Goal: Task Accomplishment & Management: Complete application form

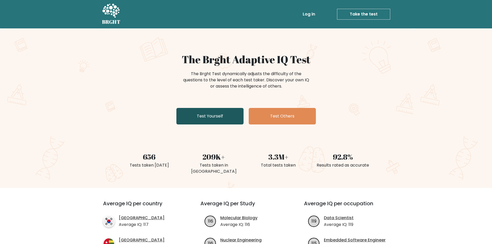
click at [223, 113] on link "Test Yourself" at bounding box center [210, 116] width 67 height 17
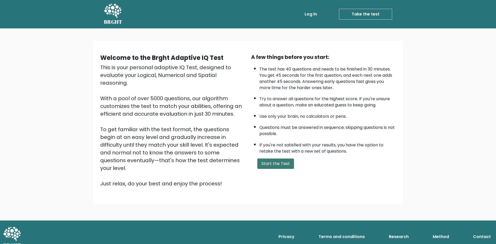
click at [282, 166] on button "Start the Test" at bounding box center [275, 164] width 37 height 10
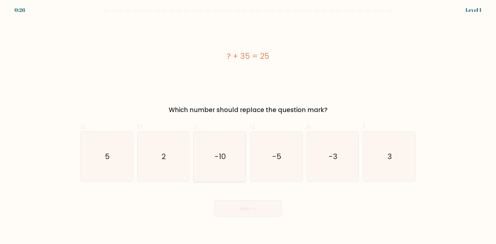
click at [219, 165] on icon "-10" at bounding box center [220, 157] width 50 height 50
click at [248, 126] on input "c. -10" at bounding box center [248, 123] width 0 height 3
radio input "true"
click at [245, 209] on button "Next" at bounding box center [248, 209] width 67 height 17
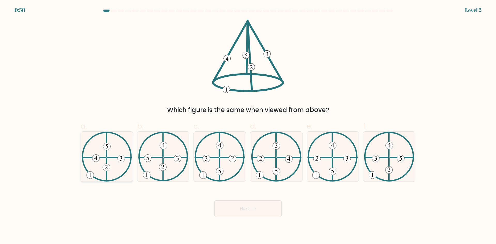
click at [115, 154] on icon at bounding box center [107, 157] width 50 height 50
click at [248, 126] on input "a." at bounding box center [248, 123] width 0 height 3
radio input "true"
click at [237, 208] on button "Next" at bounding box center [248, 209] width 67 height 17
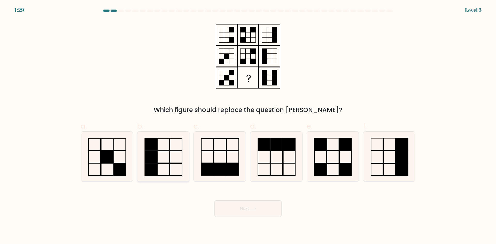
click at [153, 156] on rect at bounding box center [151, 157] width 12 height 12
click at [248, 126] on input "b." at bounding box center [248, 123] width 0 height 3
radio input "true"
click at [235, 206] on button "Next" at bounding box center [248, 209] width 67 height 17
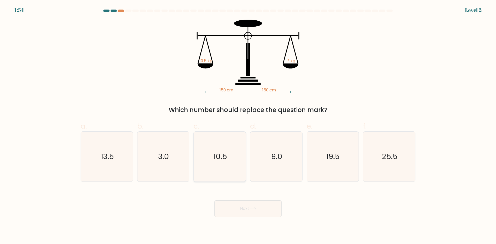
click at [212, 161] on icon "10.5" at bounding box center [220, 157] width 50 height 50
click at [248, 126] on input "c. 10.5" at bounding box center [248, 123] width 0 height 3
radio input "true"
click at [264, 207] on button "Next" at bounding box center [248, 209] width 67 height 17
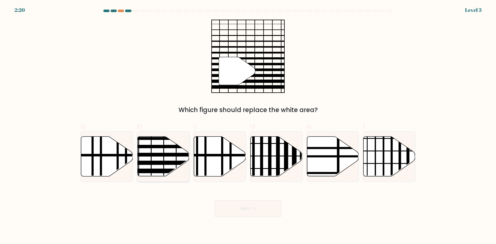
click at [168, 160] on icon at bounding box center [163, 157] width 52 height 40
click at [248, 126] on input "b." at bounding box center [248, 123] width 0 height 3
radio input "true"
click at [249, 211] on button "Next" at bounding box center [248, 209] width 67 height 17
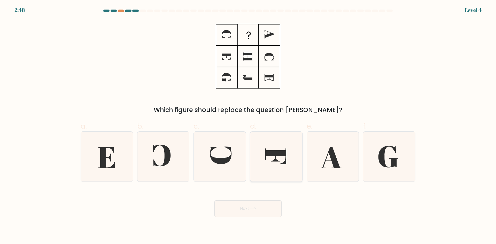
click at [278, 166] on icon at bounding box center [276, 157] width 50 height 50
click at [248, 126] on input "d." at bounding box center [248, 123] width 0 height 3
radio input "true"
click at [258, 205] on button "Next" at bounding box center [248, 209] width 67 height 17
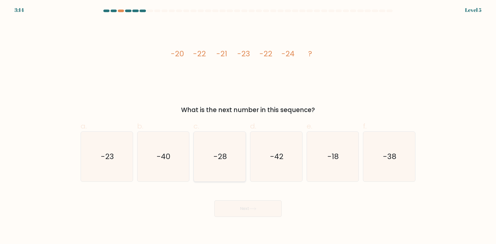
click at [212, 158] on icon "-28" at bounding box center [220, 157] width 50 height 50
click at [248, 126] on input "c. -28" at bounding box center [248, 123] width 0 height 3
radio input "true"
click at [239, 206] on button "Next" at bounding box center [248, 209] width 67 height 17
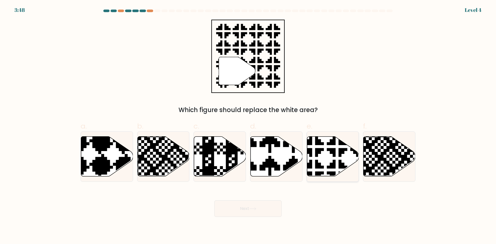
click at [323, 161] on icon at bounding box center [333, 157] width 52 height 40
click at [248, 126] on input "e." at bounding box center [248, 123] width 0 height 3
radio input "true"
click at [255, 211] on button "Next" at bounding box center [248, 209] width 67 height 17
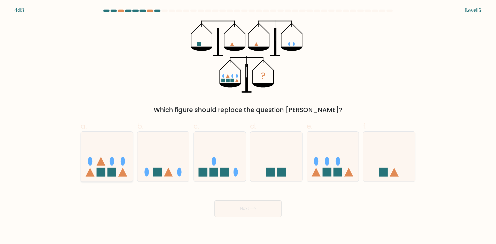
click at [105, 162] on icon at bounding box center [107, 156] width 52 height 43
click at [248, 126] on input "a." at bounding box center [248, 123] width 0 height 3
radio input "true"
click at [251, 210] on icon at bounding box center [252, 209] width 7 height 3
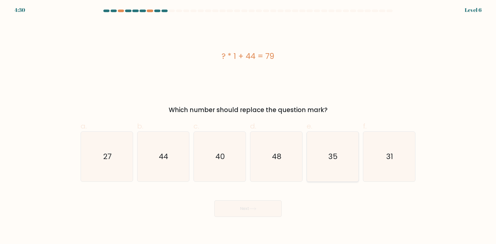
click at [339, 164] on icon "35" at bounding box center [333, 157] width 50 height 50
click at [248, 126] on input "e. 35" at bounding box center [248, 123] width 0 height 3
radio input "true"
click at [257, 213] on button "Next" at bounding box center [248, 209] width 67 height 17
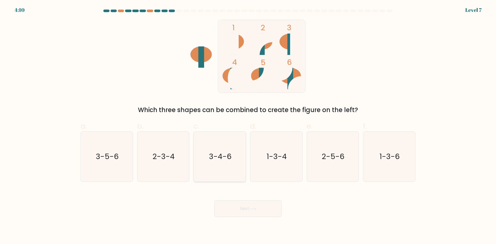
click at [232, 165] on icon "3-4-6" at bounding box center [220, 157] width 50 height 50
click at [248, 126] on input "c. 3-4-6" at bounding box center [248, 123] width 0 height 3
radio input "true"
click at [245, 205] on button "Next" at bounding box center [248, 209] width 67 height 17
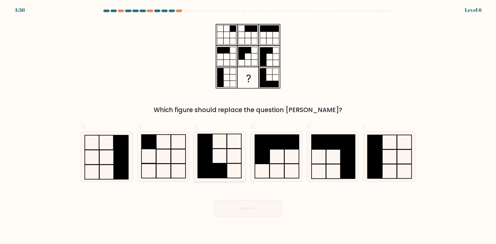
click at [223, 165] on rect at bounding box center [219, 171] width 14 height 14
click at [248, 126] on input "c." at bounding box center [248, 123] width 0 height 3
radio input "true"
click at [255, 208] on icon at bounding box center [252, 209] width 7 height 3
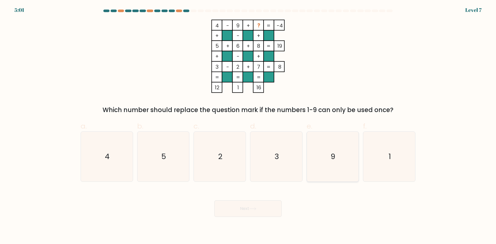
click at [339, 154] on icon "9" at bounding box center [333, 157] width 50 height 50
click at [248, 126] on input "e. 9" at bounding box center [248, 123] width 0 height 3
radio input "true"
click at [259, 207] on button "Next" at bounding box center [248, 209] width 67 height 17
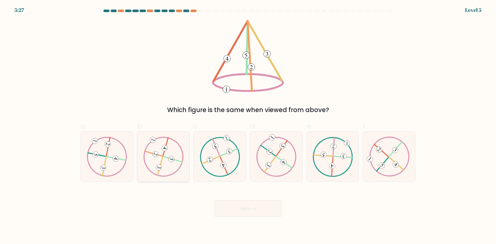
click at [173, 161] on 732 at bounding box center [171, 159] width 7 height 7
click at [248, 126] on input "b." at bounding box center [248, 123] width 0 height 3
radio input "true"
click at [253, 209] on icon at bounding box center [252, 209] width 7 height 3
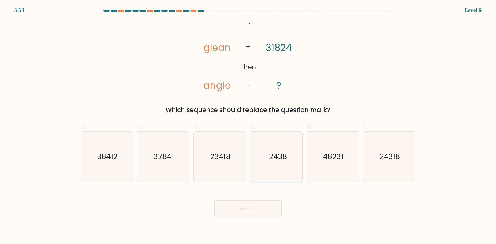
drag, startPoint x: 272, startPoint y: 163, endPoint x: 269, endPoint y: 167, distance: 4.8
click at [272, 163] on icon "12438" at bounding box center [276, 157] width 50 height 50
click at [248, 126] on input "d. 12438" at bounding box center [248, 123] width 0 height 3
radio input "true"
click at [249, 208] on button "Next" at bounding box center [248, 209] width 67 height 17
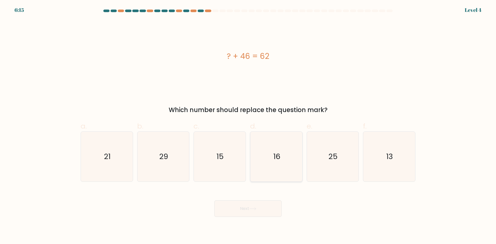
click at [282, 166] on icon "16" at bounding box center [276, 157] width 50 height 50
click at [248, 126] on input "d. 16" at bounding box center [248, 123] width 0 height 3
radio input "true"
click at [259, 201] on button "Next" at bounding box center [248, 209] width 67 height 17
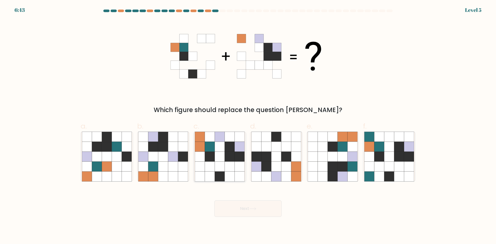
click at [244, 165] on icon at bounding box center [240, 167] width 10 height 10
click at [248, 126] on input "c." at bounding box center [248, 123] width 0 height 3
radio input "true"
click at [252, 206] on button "Next" at bounding box center [248, 209] width 67 height 17
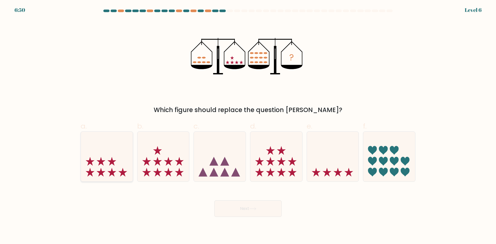
click at [106, 161] on icon at bounding box center [107, 156] width 52 height 43
click at [248, 126] on input "a." at bounding box center [248, 123] width 0 height 3
radio input "true"
click at [259, 207] on button "Next" at bounding box center [248, 209] width 67 height 17
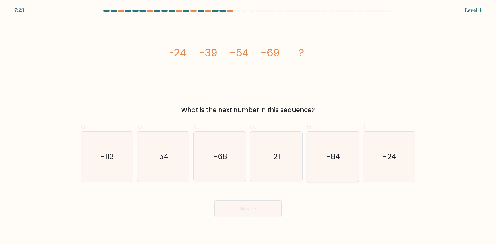
click at [349, 165] on icon "-84" at bounding box center [333, 157] width 50 height 50
click at [248, 126] on input "e. -84" at bounding box center [248, 123] width 0 height 3
radio input "true"
click at [241, 210] on button "Next" at bounding box center [248, 209] width 67 height 17
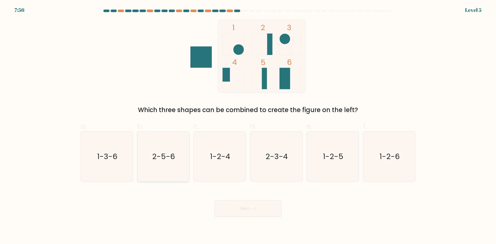
click at [167, 163] on icon "2-5-6" at bounding box center [163, 157] width 50 height 50
click at [248, 126] on input "b. 2-5-6" at bounding box center [248, 123] width 0 height 3
radio input "true"
click at [236, 209] on button "Next" at bounding box center [248, 209] width 67 height 17
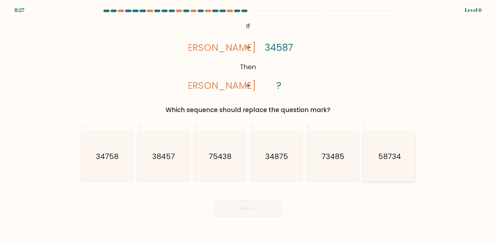
click at [387, 168] on icon "58734" at bounding box center [389, 157] width 50 height 50
click at [248, 126] on input "f. 58734" at bounding box center [248, 123] width 0 height 3
radio input "true"
click at [257, 206] on button "Next" at bounding box center [248, 209] width 67 height 17
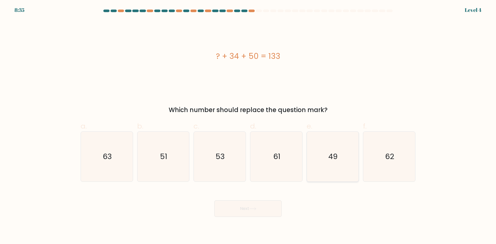
click at [353, 161] on icon "49" at bounding box center [333, 157] width 50 height 50
click at [248, 126] on input "e. 49" at bounding box center [248, 123] width 0 height 3
radio input "true"
click at [241, 208] on button "Next" at bounding box center [248, 209] width 67 height 17
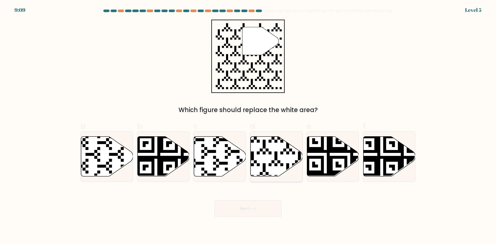
click at [266, 159] on icon at bounding box center [277, 157] width 52 height 40
click at [248, 126] on input "d." at bounding box center [248, 123] width 0 height 3
radio input "true"
click at [265, 207] on button "Next" at bounding box center [248, 209] width 67 height 17
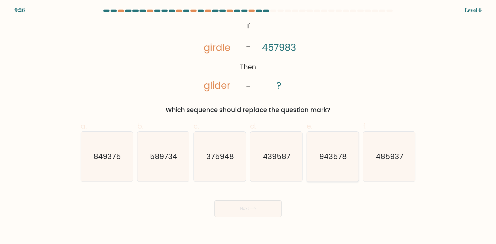
click at [341, 174] on icon "943578" at bounding box center [333, 157] width 50 height 50
click at [248, 126] on input "e. 943578" at bounding box center [248, 123] width 0 height 3
radio input "true"
click at [258, 201] on button "Next" at bounding box center [248, 209] width 67 height 17
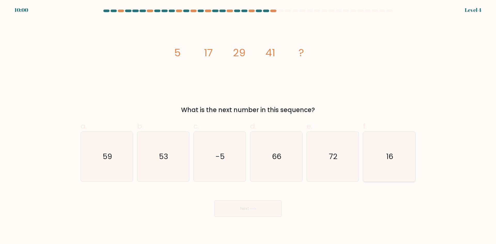
click at [392, 148] on icon "16" at bounding box center [389, 157] width 50 height 50
click at [248, 126] on input "f. 16" at bounding box center [248, 123] width 0 height 3
radio input "true"
click at [246, 213] on button "Next" at bounding box center [248, 209] width 67 height 17
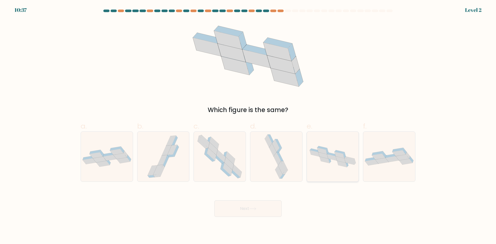
click at [338, 169] on icon at bounding box center [333, 157] width 52 height 26
click at [248, 126] on input "e." at bounding box center [248, 123] width 0 height 3
radio input "true"
click at [239, 208] on button "Next" at bounding box center [248, 209] width 67 height 17
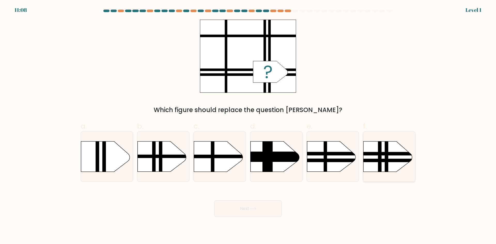
click at [384, 158] on rect at bounding box center [356, 134] width 135 height 103
click at [248, 126] on input "f." at bounding box center [248, 123] width 0 height 3
radio input "true"
click at [268, 208] on button "Next" at bounding box center [248, 209] width 67 height 17
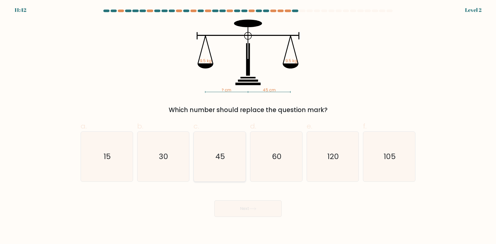
click at [205, 149] on icon "45" at bounding box center [220, 157] width 50 height 50
click at [248, 126] on input "c. 45" at bounding box center [248, 123] width 0 height 3
radio input "true"
click at [247, 209] on button "Next" at bounding box center [248, 209] width 67 height 17
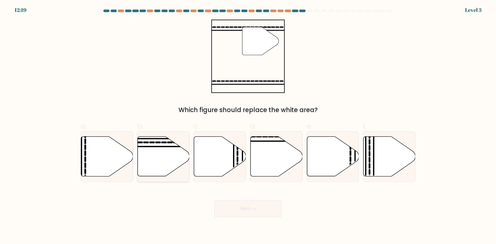
click at [165, 158] on icon at bounding box center [163, 157] width 52 height 40
click at [248, 126] on input "b." at bounding box center [248, 123] width 0 height 3
radio input "true"
click at [249, 213] on button "Next" at bounding box center [248, 209] width 67 height 17
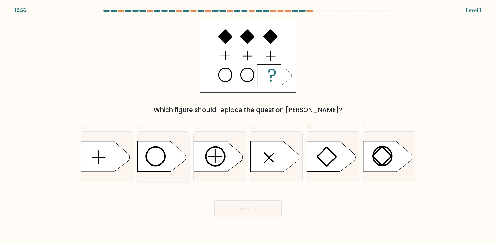
click at [158, 153] on icon at bounding box center [161, 157] width 49 height 30
click at [248, 126] on input "b." at bounding box center [248, 123] width 0 height 3
radio input "true"
click at [255, 206] on button "Next" at bounding box center [248, 209] width 67 height 17
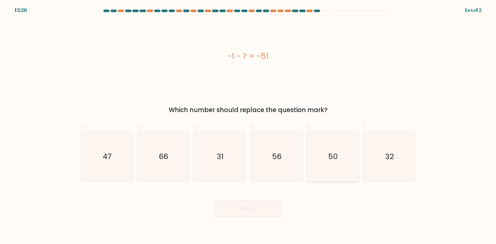
click at [328, 172] on icon "50" at bounding box center [333, 157] width 50 height 50
click at [248, 126] on input "e. 50" at bounding box center [248, 123] width 0 height 3
radio input "true"
click at [269, 210] on button "Next" at bounding box center [248, 209] width 67 height 17
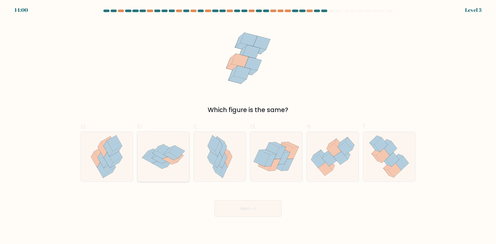
click at [174, 160] on icon at bounding box center [176, 156] width 16 height 12
click at [248, 126] on input "b." at bounding box center [248, 123] width 0 height 3
radio input "true"
click at [225, 168] on icon at bounding box center [223, 170] width 7 height 16
click at [248, 126] on input "c." at bounding box center [248, 123] width 0 height 3
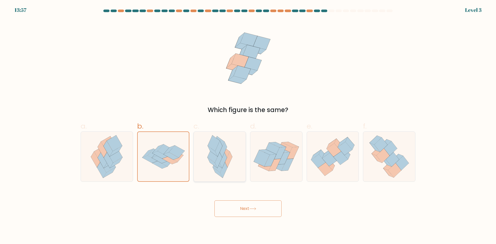
radio input "true"
click at [162, 163] on icon at bounding box center [159, 159] width 15 height 7
click at [248, 126] on input "b." at bounding box center [248, 123] width 0 height 3
radio input "true"
click at [244, 213] on button "Next" at bounding box center [248, 209] width 67 height 17
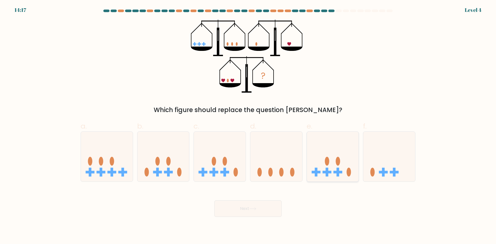
click at [339, 177] on icon at bounding box center [333, 156] width 52 height 43
click at [248, 126] on input "e." at bounding box center [248, 123] width 0 height 3
radio input "true"
click at [261, 209] on button "Next" at bounding box center [248, 209] width 67 height 17
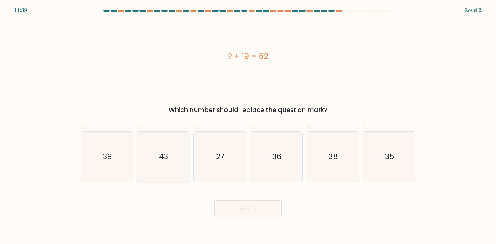
click at [168, 151] on icon "43" at bounding box center [163, 157] width 50 height 50
click at [248, 126] on input "b. 43" at bounding box center [248, 123] width 0 height 3
radio input "true"
click at [262, 210] on button "Next" at bounding box center [248, 209] width 67 height 17
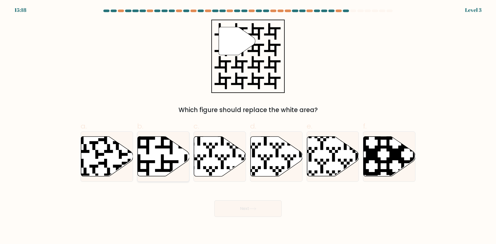
click at [162, 148] on icon at bounding box center [179, 178] width 94 height 94
click at [248, 126] on input "b." at bounding box center [248, 123] width 0 height 3
radio input "true"
click at [244, 208] on button "Next" at bounding box center [248, 209] width 67 height 17
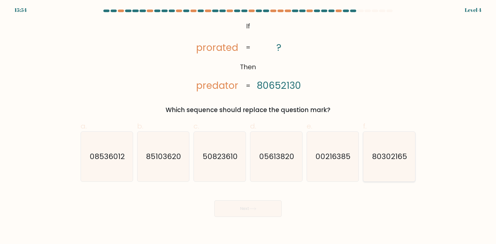
click at [402, 165] on icon "80302165" at bounding box center [389, 157] width 50 height 50
click at [248, 126] on input "f. 80302165" at bounding box center [248, 123] width 0 height 3
radio input "true"
click at [254, 205] on button "Next" at bounding box center [248, 209] width 67 height 17
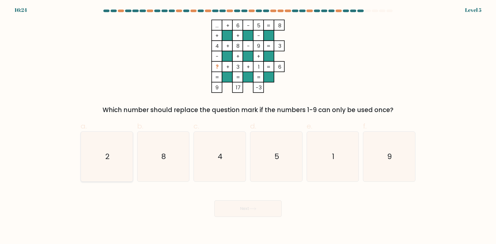
click at [112, 154] on icon "2" at bounding box center [107, 157] width 50 height 50
click at [248, 126] on input "a. 2" at bounding box center [248, 123] width 0 height 3
radio input "true"
click at [112, 153] on icon "2" at bounding box center [106, 156] width 49 height 49
click at [248, 126] on input "a. 2" at bounding box center [248, 123] width 0 height 3
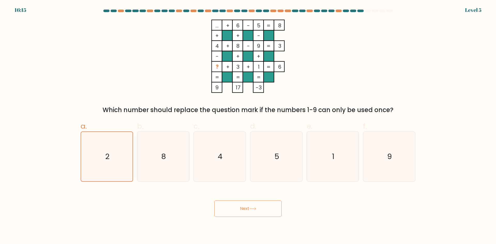
click at [241, 207] on button "Next" at bounding box center [248, 209] width 67 height 17
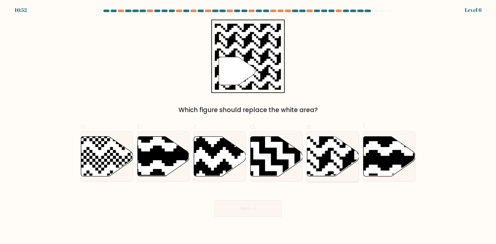
click at [332, 163] on rect at bounding box center [349, 136] width 94 height 94
click at [248, 126] on input "e." at bounding box center [248, 123] width 0 height 3
radio input "true"
click at [273, 207] on button "Next" at bounding box center [248, 209] width 67 height 17
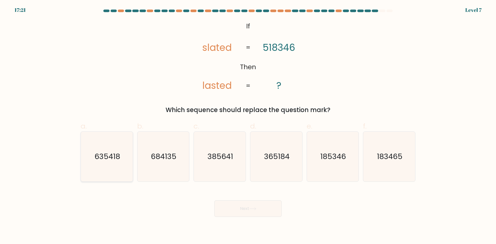
click at [86, 153] on icon "635418" at bounding box center [107, 157] width 50 height 50
click at [248, 126] on input "a. 635418" at bounding box center [248, 123] width 0 height 3
radio input "true"
click at [239, 208] on button "Next" at bounding box center [248, 209] width 67 height 17
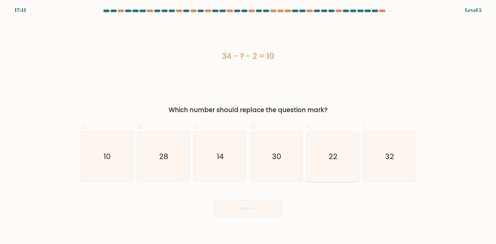
drag, startPoint x: 332, startPoint y: 157, endPoint x: 329, endPoint y: 161, distance: 4.4
click at [332, 158] on text "22" at bounding box center [333, 156] width 9 height 10
click at [248, 126] on input "e. 22" at bounding box center [248, 123] width 0 height 3
radio input "true"
click at [256, 208] on icon at bounding box center [252, 209] width 7 height 3
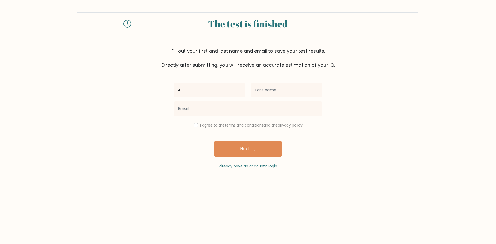
type input "Annacel"
click at [256, 92] on input "text" at bounding box center [286, 90] width 71 height 14
type input "Baura"
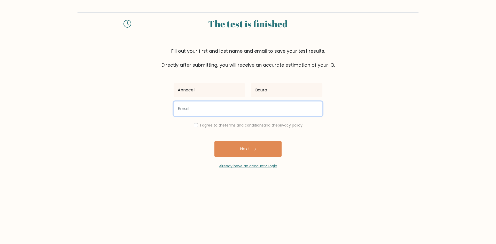
click at [216, 108] on input "email" at bounding box center [248, 109] width 149 height 14
type input "annacelbaura@gmail.com"
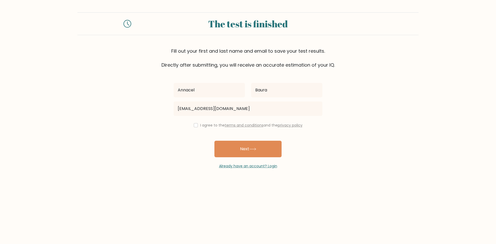
click at [195, 128] on div "I agree to the terms and conditions and the privacy policy" at bounding box center [248, 125] width 155 height 6
click at [194, 124] on input "checkbox" at bounding box center [196, 125] width 4 height 4
checkbox input "true"
click at [232, 142] on button "Next" at bounding box center [248, 149] width 67 height 17
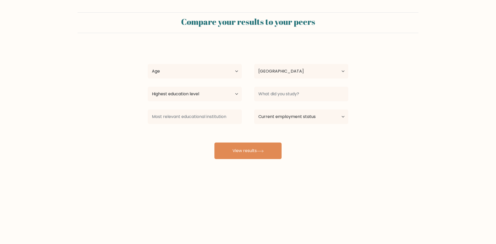
select select "PH"
click at [167, 72] on select "Age Under [DEMOGRAPHIC_DATA] [DEMOGRAPHIC_DATA] [DEMOGRAPHIC_DATA] [DEMOGRAPHIC…" at bounding box center [195, 71] width 94 height 14
select select "25_34"
click at [148, 64] on select "Age Under [DEMOGRAPHIC_DATA] [DEMOGRAPHIC_DATA] [DEMOGRAPHIC_DATA] [DEMOGRAPHIC…" at bounding box center [195, 71] width 94 height 14
click at [194, 93] on select "Highest education level No schooling Primary Lower Secondary Upper Secondary Oc…" at bounding box center [195, 94] width 94 height 14
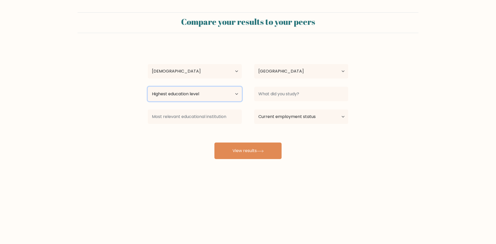
select select "occupation_specific"
click at [148, 87] on select "Highest education level No schooling Primary Lower Secondary Upper Secondary Oc…" at bounding box center [195, 94] width 94 height 14
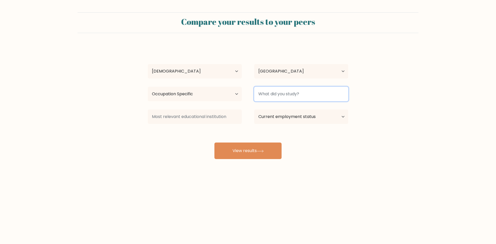
click at [288, 98] on input at bounding box center [301, 94] width 94 height 14
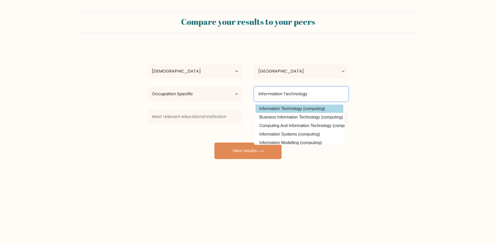
type input "Information Technology"
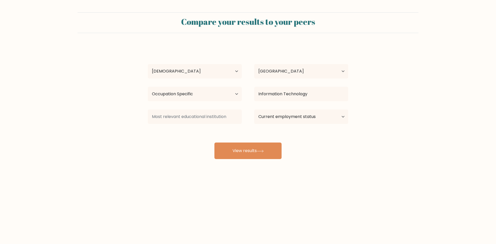
drag, startPoint x: 284, startPoint y: 109, endPoint x: 285, endPoint y: 101, distance: 8.1
click at [284, 109] on div "[PERSON_NAME] Age Under [DEMOGRAPHIC_DATA] [DEMOGRAPHIC_DATA] [DEMOGRAPHIC_DATA…" at bounding box center [248, 102] width 207 height 114
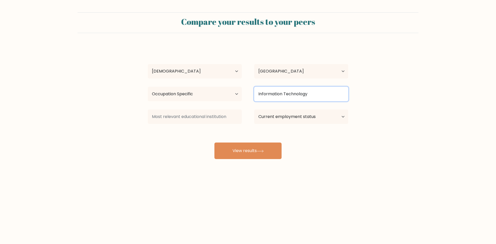
click at [285, 97] on input "Information Technology" at bounding box center [301, 94] width 94 height 14
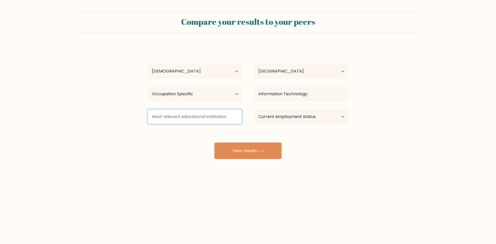
click at [175, 116] on input at bounding box center [195, 117] width 94 height 14
type input "s"
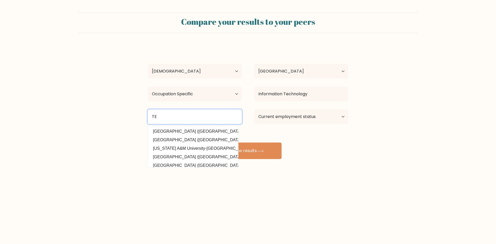
type input "T"
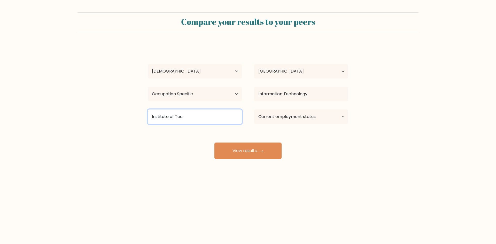
click at [171, 116] on input "Institute of Tec" at bounding box center [195, 117] width 94 height 14
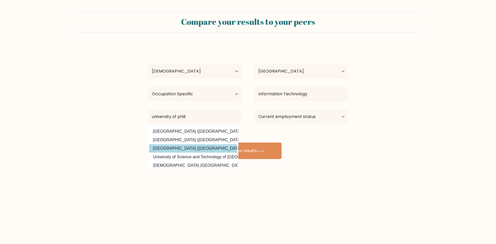
click at [191, 149] on div "Annacel Baura Age Under 18 years old 18-24 years old 25-34 years old 35-44 year…" at bounding box center [248, 102] width 207 height 114
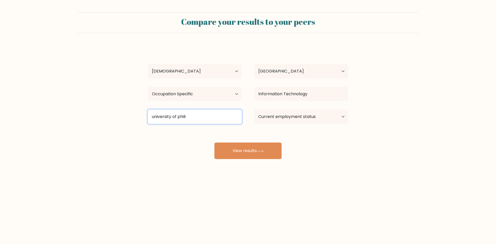
click at [191, 118] on input "university of phili" at bounding box center [195, 117] width 94 height 14
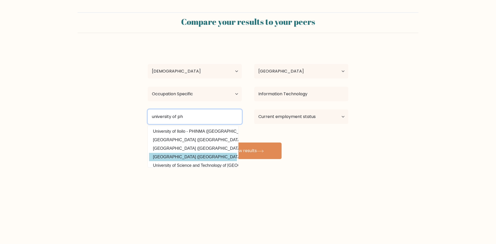
type input "university of ph"
click at [192, 156] on div "Annacel Baura Age Under 18 years old 18-24 years old 25-34 years old 35-44 year…" at bounding box center [248, 102] width 207 height 114
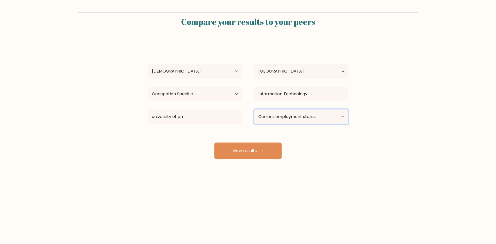
click at [304, 112] on select "Current employment status Employed Student Retired Other / prefer not to answer" at bounding box center [301, 117] width 94 height 14
click at [254, 110] on select "Current employment status Employed Student Retired Other / prefer not to answer" at bounding box center [301, 117] width 94 height 14
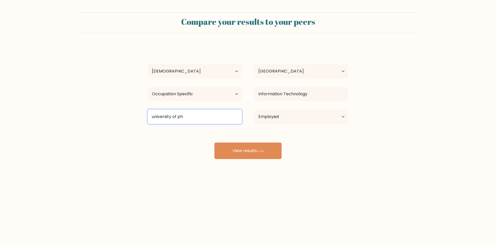
click at [187, 120] on input "university of ph" at bounding box center [195, 117] width 94 height 14
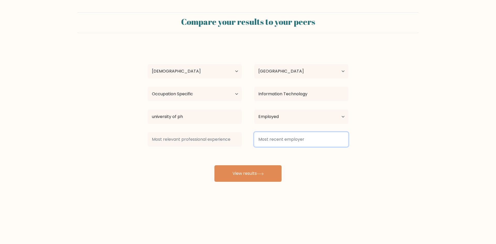
click at [273, 142] on input at bounding box center [301, 139] width 94 height 14
click at [276, 118] on select "Current employment status Employed Student Retired Other / prefer not to answer" at bounding box center [301, 117] width 94 height 14
select select "other"
click at [254, 110] on select "Current employment status Employed Student Retired Other / prefer not to answer" at bounding box center [301, 117] width 94 height 14
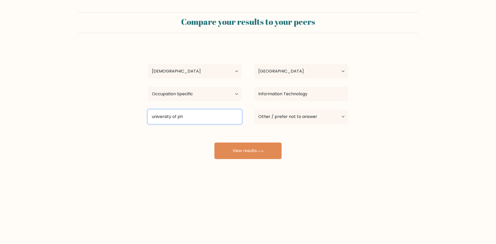
click at [178, 117] on input "university of ph" at bounding box center [195, 117] width 94 height 14
drag, startPoint x: 203, startPoint y: 117, endPoint x: 137, endPoint y: 112, distance: 65.5
click at [137, 112] on form "Compare your results to your peers Annacel Baura Age Under 18 years old 18-24 y…" at bounding box center [248, 85] width 496 height 147
type input "UP"
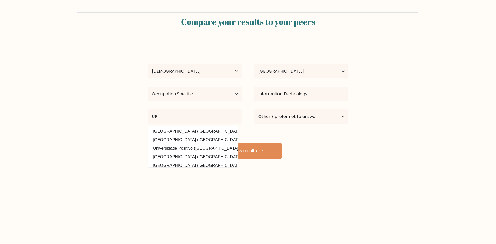
drag, startPoint x: 157, startPoint y: 133, endPoint x: 159, endPoint y: 136, distance: 3.2
click at [157, 134] on div "Annacel Baura Age Under 18 years old 18-24 years old 25-34 years old 35-44 year…" at bounding box center [248, 102] width 207 height 114
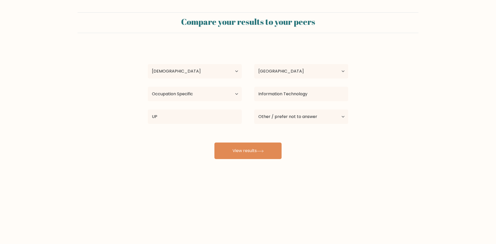
click at [148, 141] on div "Annacel Baura Age Under 18 years old 18-24 years old 25-34 years old 35-44 year…" at bounding box center [248, 102] width 207 height 114
click at [249, 150] on button "View results" at bounding box center [248, 151] width 67 height 17
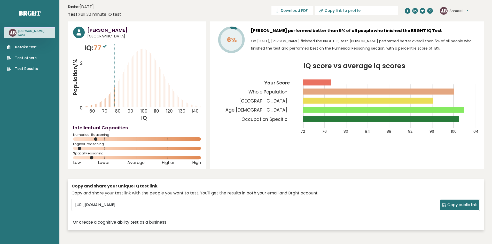
click at [106, 48] on icon at bounding box center [105, 46] width 4 height 3
click at [28, 48] on link "Retake test" at bounding box center [22, 46] width 31 height 5
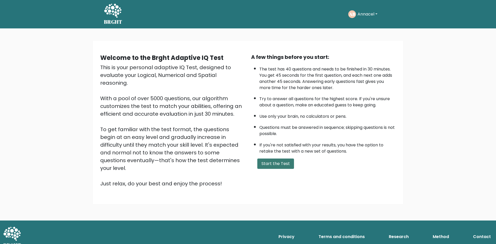
click at [275, 163] on button "Start the Test" at bounding box center [275, 164] width 37 height 10
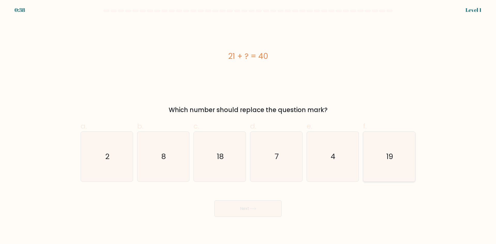
click at [381, 156] on icon "19" at bounding box center [389, 157] width 50 height 50
click at [248, 126] on input "f. 19" at bounding box center [248, 123] width 0 height 3
radio input "true"
click at [238, 210] on button "Next" at bounding box center [248, 209] width 67 height 17
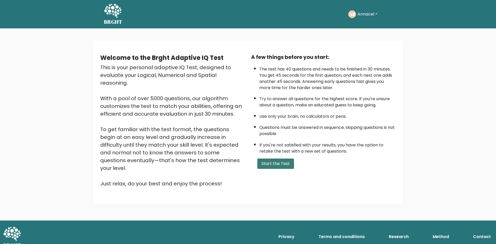
click at [272, 164] on button "Start the Test" at bounding box center [275, 164] width 37 height 10
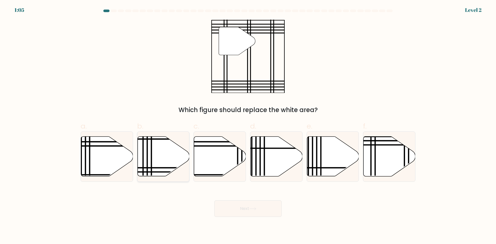
click at [163, 160] on icon at bounding box center [163, 157] width 52 height 40
click at [248, 126] on input "b." at bounding box center [248, 123] width 0 height 3
radio input "true"
click at [233, 209] on button "Next" at bounding box center [248, 209] width 67 height 17
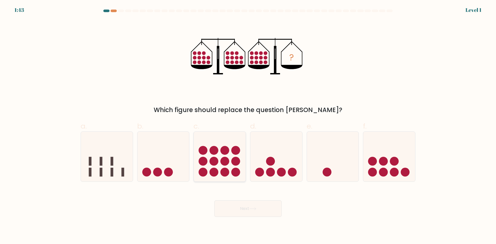
click at [213, 158] on circle at bounding box center [214, 161] width 9 height 9
click at [248, 126] on input "c." at bounding box center [248, 123] width 0 height 3
radio input "true"
click at [258, 212] on button "Next" at bounding box center [248, 209] width 67 height 17
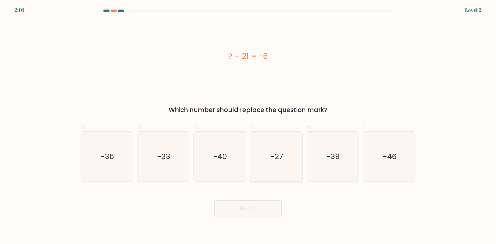
click at [280, 155] on text "-27" at bounding box center [276, 156] width 13 height 10
click at [248, 126] on input "d. -27" at bounding box center [248, 123] width 0 height 3
radio input "true"
click at [256, 208] on icon at bounding box center [252, 209] width 7 height 3
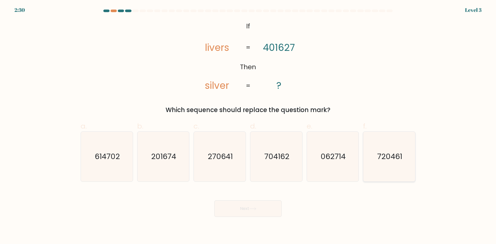
drag, startPoint x: 381, startPoint y: 164, endPoint x: 372, endPoint y: 169, distance: 10.4
click at [382, 164] on icon "720461" at bounding box center [389, 157] width 50 height 50
click at [248, 126] on input "f. 720461" at bounding box center [248, 123] width 0 height 3
radio input "true"
click at [253, 207] on button "Next" at bounding box center [248, 209] width 67 height 17
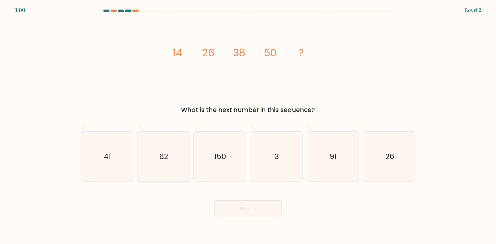
click at [174, 166] on icon "62" at bounding box center [163, 157] width 50 height 50
click at [248, 126] on input "b. 62" at bounding box center [248, 123] width 0 height 3
radio input "true"
click at [253, 211] on button "Next" at bounding box center [248, 209] width 67 height 17
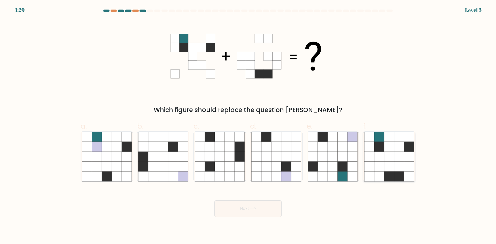
click at [387, 167] on icon at bounding box center [389, 167] width 10 height 10
click at [248, 126] on input "f." at bounding box center [248, 123] width 0 height 3
radio input "true"
click at [244, 209] on button "Next" at bounding box center [248, 209] width 67 height 17
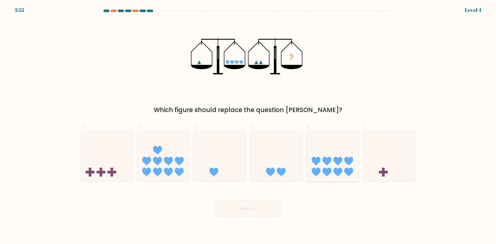
drag, startPoint x: 340, startPoint y: 167, endPoint x: 336, endPoint y: 172, distance: 6.9
click at [339, 167] on icon at bounding box center [333, 156] width 52 height 43
click at [248, 126] on input "e." at bounding box center [248, 123] width 0 height 3
radio input "true"
click at [241, 211] on button "Next" at bounding box center [248, 209] width 67 height 17
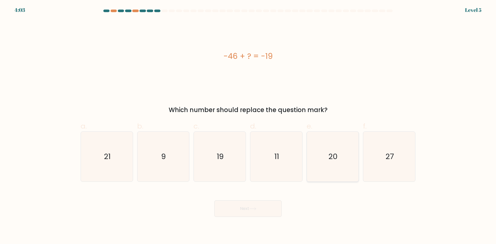
click at [353, 158] on icon "20" at bounding box center [333, 157] width 50 height 50
click at [248, 126] on input "e. 20" at bounding box center [248, 123] width 0 height 3
radio input "true"
click at [202, 163] on icon "19" at bounding box center [220, 157] width 50 height 50
click at [248, 126] on input "c. 19" at bounding box center [248, 123] width 0 height 3
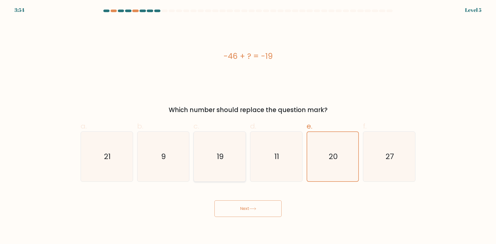
radio input "true"
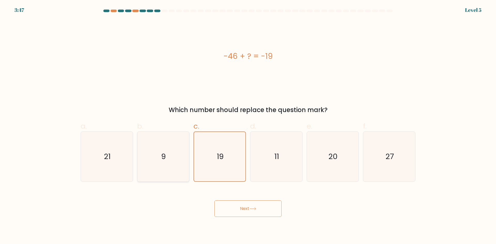
click at [163, 169] on icon "9" at bounding box center [163, 157] width 50 height 50
click at [248, 126] on input "b. 9" at bounding box center [248, 123] width 0 height 3
radio input "true"
click at [331, 169] on icon "20" at bounding box center [333, 157] width 50 height 50
click at [248, 126] on input "e. 20" at bounding box center [248, 123] width 0 height 3
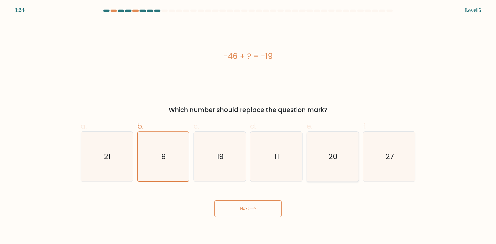
radio input "true"
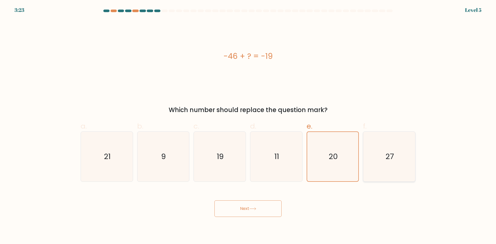
click at [375, 163] on icon "27" at bounding box center [389, 157] width 50 height 50
click at [248, 126] on input "f. 27" at bounding box center [248, 123] width 0 height 3
radio input "true"
click at [212, 157] on icon "19" at bounding box center [220, 157] width 50 height 50
click at [248, 126] on input "c. 19" at bounding box center [248, 123] width 0 height 3
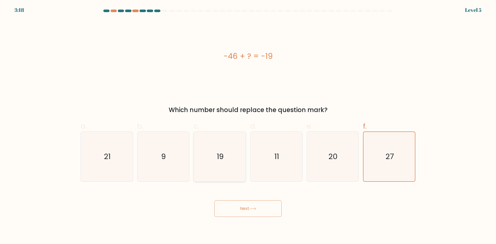
radio input "true"
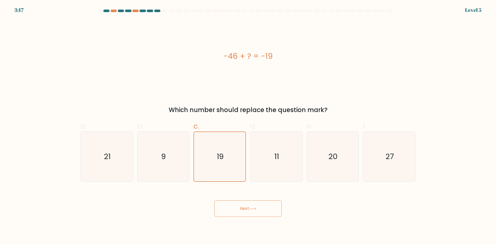
click at [244, 203] on button "Next" at bounding box center [248, 209] width 67 height 17
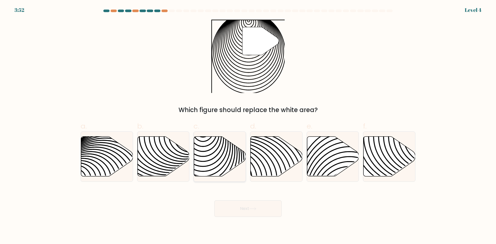
click at [201, 148] on icon at bounding box center [220, 157] width 52 height 40
click at [248, 126] on input "c." at bounding box center [248, 123] width 0 height 3
radio input "true"
click at [243, 206] on button "Next" at bounding box center [248, 209] width 67 height 17
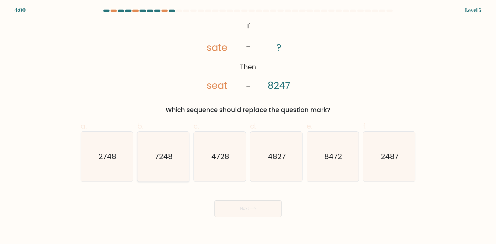
click at [169, 155] on text "7248" at bounding box center [164, 156] width 18 height 10
click at [248, 126] on input "b. 7248" at bounding box center [248, 123] width 0 height 3
radio input "true"
click at [252, 207] on button "Next" at bounding box center [248, 209] width 67 height 17
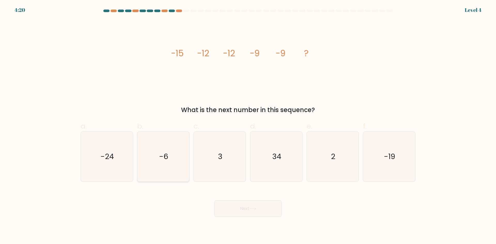
click at [170, 162] on icon "-6" at bounding box center [163, 157] width 50 height 50
click at [248, 126] on input "b. -6" at bounding box center [248, 123] width 0 height 3
radio input "true"
click at [104, 157] on text "-24" at bounding box center [107, 156] width 13 height 10
click at [248, 126] on input "a. -24" at bounding box center [248, 123] width 0 height 3
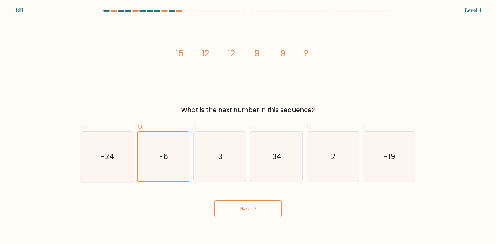
radio input "true"
click at [230, 204] on button "Next" at bounding box center [248, 209] width 67 height 17
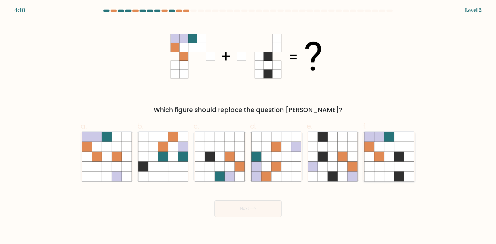
click at [392, 160] on icon at bounding box center [389, 157] width 10 height 10
click at [248, 126] on input "f." at bounding box center [248, 123] width 0 height 3
radio input "true"
click at [254, 205] on button "Next" at bounding box center [248, 209] width 67 height 17
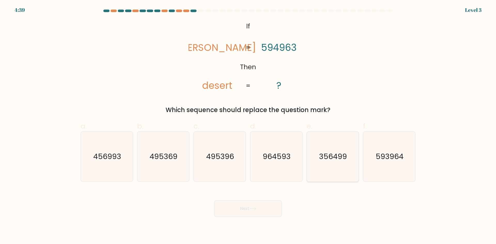
click at [346, 160] on text "356499" at bounding box center [333, 156] width 28 height 10
click at [248, 126] on input "e. 356499" at bounding box center [248, 123] width 0 height 3
radio input "true"
click at [264, 208] on button "Next" at bounding box center [248, 209] width 67 height 17
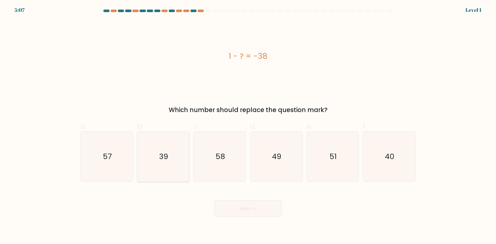
click at [177, 165] on icon "39" at bounding box center [163, 157] width 50 height 50
click at [248, 126] on input "b. 39" at bounding box center [248, 123] width 0 height 3
radio input "true"
click at [254, 206] on button "Next" at bounding box center [248, 209] width 67 height 17
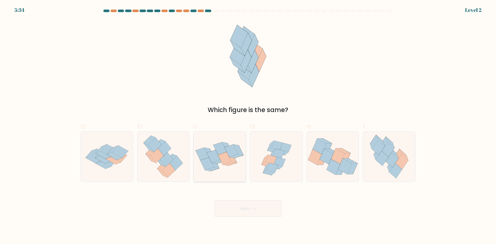
click at [224, 170] on icon at bounding box center [220, 157] width 52 height 40
click at [248, 126] on input "c." at bounding box center [248, 123] width 0 height 3
radio input "true"
click at [247, 213] on button "Next" at bounding box center [248, 209] width 67 height 17
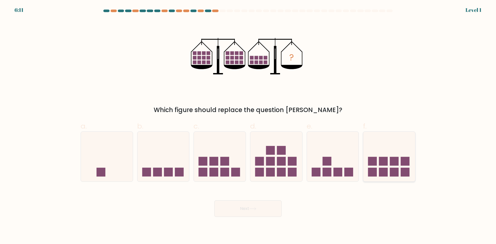
click at [394, 169] on rect at bounding box center [394, 172] width 9 height 9
click at [248, 126] on input "f." at bounding box center [248, 123] width 0 height 3
radio input "true"
click at [251, 207] on button "Next" at bounding box center [248, 209] width 67 height 17
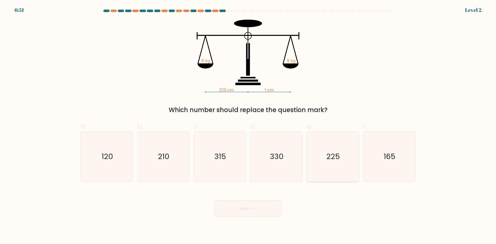
click at [330, 160] on text "225" at bounding box center [333, 156] width 14 height 10
click at [248, 126] on input "e. 225" at bounding box center [248, 123] width 0 height 3
radio input "true"
click at [241, 204] on button "Next" at bounding box center [248, 209] width 67 height 17
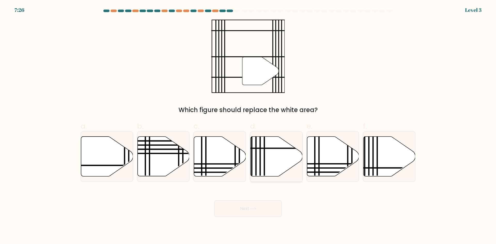
click at [275, 166] on icon at bounding box center [277, 157] width 52 height 40
click at [248, 126] on input "d." at bounding box center [248, 123] width 0 height 3
radio input "true"
click at [167, 163] on icon at bounding box center [163, 157] width 52 height 40
click at [248, 126] on input "b." at bounding box center [248, 123] width 0 height 3
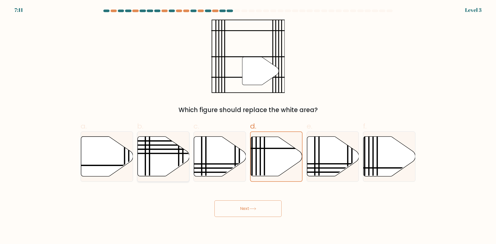
radio input "true"
click at [280, 153] on icon at bounding box center [277, 157] width 52 height 40
click at [248, 126] on input "d." at bounding box center [248, 123] width 0 height 3
radio input "true"
click at [243, 206] on button "Next" at bounding box center [248, 209] width 67 height 17
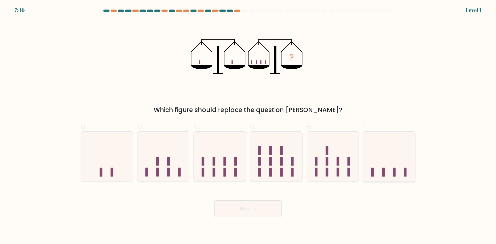
click at [394, 169] on rect at bounding box center [394, 172] width 3 height 9
click at [248, 126] on input "f." at bounding box center [248, 123] width 0 height 3
radio input "true"
click at [257, 203] on button "Next" at bounding box center [248, 209] width 67 height 17
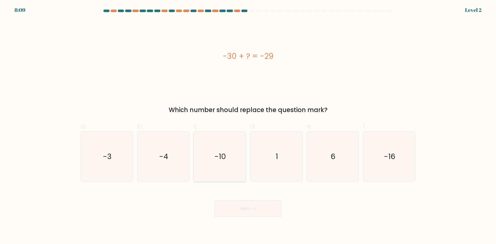
click at [204, 156] on icon "-10" at bounding box center [220, 157] width 50 height 50
click at [248, 126] on input "c. -10" at bounding box center [248, 123] width 0 height 3
radio input "true"
click at [254, 207] on button "Next" at bounding box center [248, 209] width 67 height 17
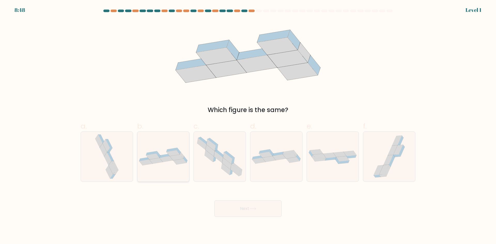
click at [168, 160] on icon at bounding box center [166, 159] width 13 height 6
click at [248, 126] on input "b." at bounding box center [248, 123] width 0 height 3
radio input "true"
click at [253, 206] on button "Next" at bounding box center [248, 209] width 67 height 17
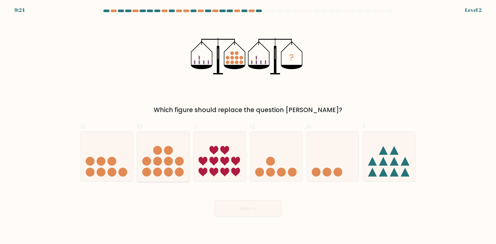
click at [149, 171] on circle at bounding box center [146, 172] width 9 height 9
click at [248, 126] on input "b." at bounding box center [248, 123] width 0 height 3
radio input "true"
click at [252, 211] on button "Next" at bounding box center [248, 209] width 67 height 17
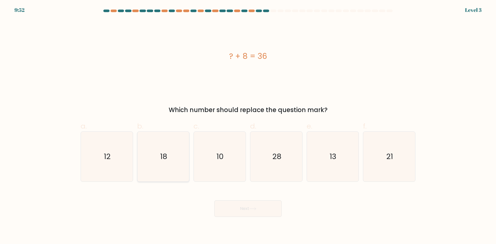
click at [166, 163] on icon "18" at bounding box center [163, 157] width 50 height 50
click at [248, 126] on input "b. 18" at bounding box center [248, 123] width 0 height 3
radio input "true"
click at [232, 208] on button "Next" at bounding box center [248, 209] width 67 height 17
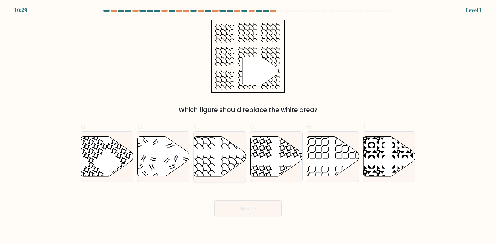
click at [215, 160] on icon at bounding box center [220, 157] width 52 height 40
click at [248, 126] on input "c." at bounding box center [248, 123] width 0 height 3
radio input "true"
click at [255, 210] on icon at bounding box center [252, 209] width 7 height 3
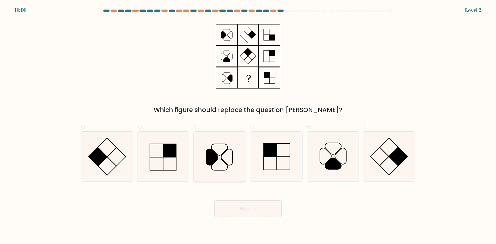
click at [218, 173] on icon at bounding box center [220, 157] width 50 height 50
click at [248, 126] on input "c." at bounding box center [248, 123] width 0 height 3
radio input "true"
click at [249, 209] on button "Next" at bounding box center [248, 209] width 67 height 17
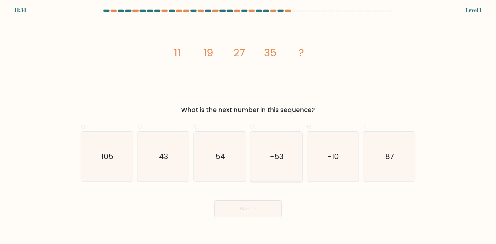
click at [272, 156] on text "-53" at bounding box center [277, 156] width 14 height 10
click at [248, 126] on input "d. -53" at bounding box center [248, 123] width 0 height 3
radio input "true"
click at [245, 207] on button "Next" at bounding box center [248, 209] width 67 height 17
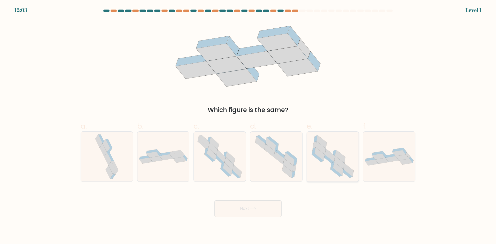
click at [338, 166] on icon at bounding box center [338, 168] width 10 height 13
click at [248, 126] on input "e." at bounding box center [248, 123] width 0 height 3
radio input "true"
click at [234, 209] on button "Next" at bounding box center [248, 209] width 67 height 17
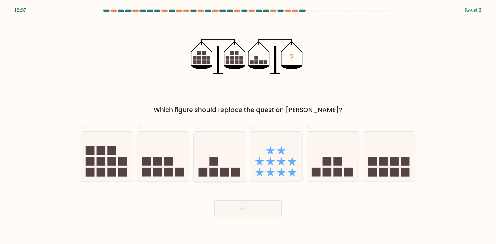
click at [216, 165] on rect at bounding box center [214, 161] width 9 height 9
click at [248, 126] on input "c." at bounding box center [248, 123] width 0 height 3
radio input "true"
click at [240, 208] on button "Next" at bounding box center [248, 209] width 67 height 17
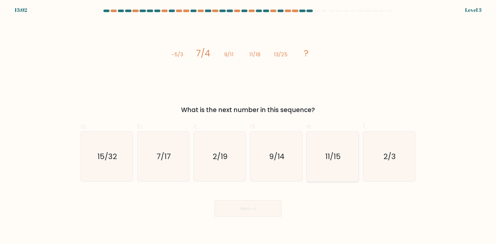
click at [334, 167] on icon "11/15" at bounding box center [333, 157] width 50 height 50
click at [248, 126] on input "e. 11/15" at bounding box center [248, 123] width 0 height 3
radio input "true"
click at [121, 163] on icon "15/32" at bounding box center [107, 157] width 50 height 50
click at [248, 126] on input "a. 15/32" at bounding box center [248, 123] width 0 height 3
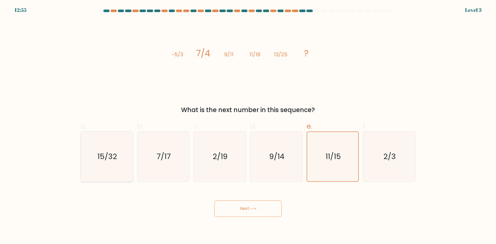
radio input "true"
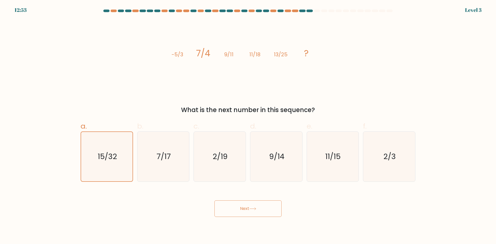
click at [249, 210] on button "Next" at bounding box center [248, 209] width 67 height 17
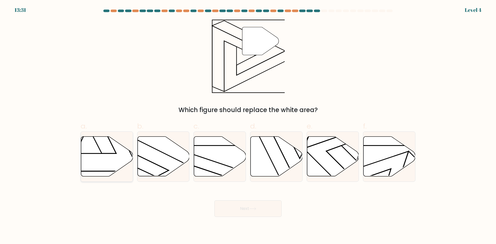
click at [115, 155] on icon at bounding box center [107, 157] width 52 height 40
click at [248, 126] on input "a." at bounding box center [248, 123] width 0 height 3
radio input "true"
click at [239, 208] on button "Next" at bounding box center [248, 209] width 67 height 17
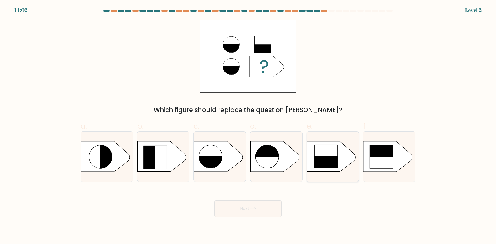
click at [329, 163] on rect at bounding box center [326, 169] width 24 height 24
click at [248, 126] on input "e." at bounding box center [248, 123] width 0 height 3
radio input "true"
click at [253, 204] on button "Next" at bounding box center [248, 209] width 67 height 17
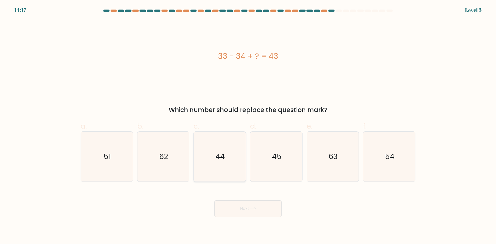
click at [216, 160] on icon "44" at bounding box center [220, 157] width 50 height 50
click at [248, 126] on input "c. 44" at bounding box center [248, 123] width 0 height 3
radio input "true"
click at [241, 210] on button "Next" at bounding box center [248, 209] width 67 height 17
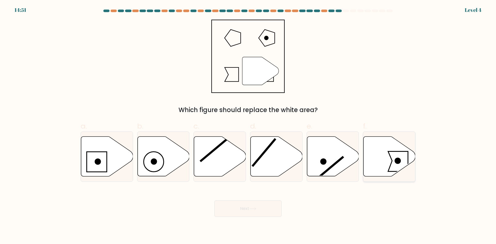
click at [379, 164] on icon at bounding box center [390, 157] width 52 height 40
click at [248, 126] on input "f." at bounding box center [248, 123] width 0 height 3
radio input "true"
click at [253, 207] on button "Next" at bounding box center [248, 209] width 67 height 17
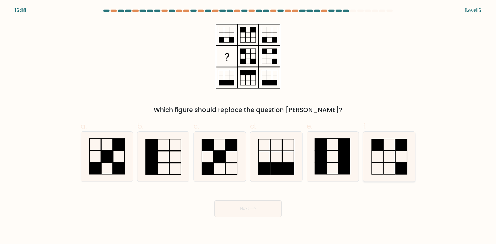
click at [388, 164] on icon at bounding box center [389, 157] width 50 height 50
click at [248, 126] on input "f." at bounding box center [248, 123] width 0 height 3
radio input "true"
click at [249, 208] on button "Next" at bounding box center [248, 209] width 67 height 17
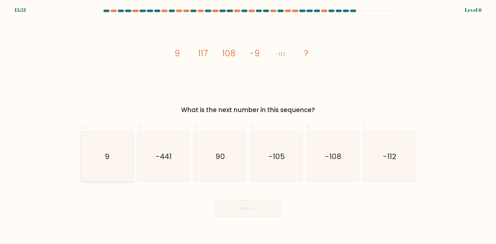
click at [116, 162] on icon "9" at bounding box center [107, 157] width 50 height 50
click at [248, 126] on input "a. 9" at bounding box center [248, 123] width 0 height 3
radio input "true"
click at [242, 211] on button "Next" at bounding box center [248, 209] width 67 height 17
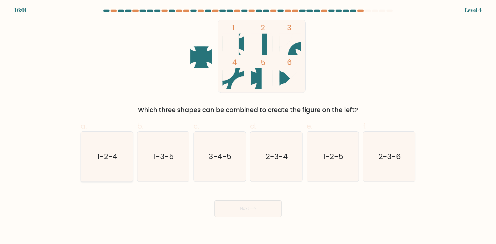
click at [121, 164] on icon "1-2-4" at bounding box center [107, 157] width 50 height 50
click at [248, 126] on input "a. 1-2-4" at bounding box center [248, 123] width 0 height 3
radio input "true"
click at [339, 161] on text "1-2-5" at bounding box center [333, 156] width 20 height 10
click at [248, 126] on input "e. 1-2-5" at bounding box center [248, 123] width 0 height 3
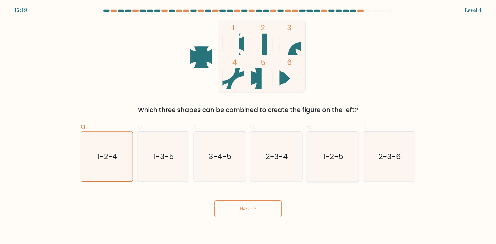
radio input "true"
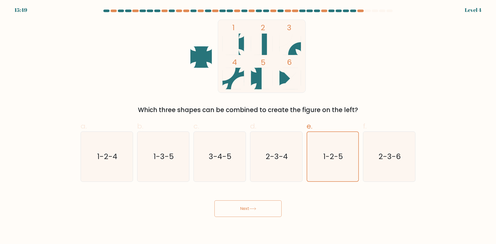
click at [247, 201] on button "Next" at bounding box center [248, 209] width 67 height 17
click at [252, 207] on button "Next" at bounding box center [248, 209] width 67 height 17
click at [257, 207] on button "Next" at bounding box center [248, 209] width 67 height 17
click at [250, 208] on button "Next" at bounding box center [248, 209] width 67 height 17
click at [262, 209] on button "Next" at bounding box center [248, 209] width 67 height 17
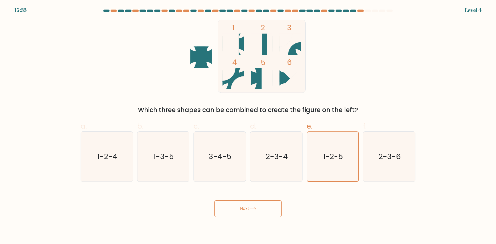
click at [250, 210] on button "Next" at bounding box center [248, 209] width 67 height 17
click at [241, 208] on button "Next" at bounding box center [248, 209] width 67 height 17
click at [261, 160] on icon "2-3-4" at bounding box center [276, 157] width 50 height 50
click at [248, 126] on input "d. 2-3-4" at bounding box center [248, 123] width 0 height 3
radio input "true"
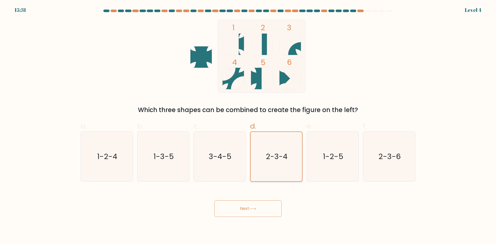
click at [296, 156] on icon "2-3-4" at bounding box center [276, 156] width 49 height 49
click at [248, 126] on input "d. 2-3-4" at bounding box center [248, 123] width 0 height 3
click at [321, 155] on icon "1-2-5" at bounding box center [333, 157] width 50 height 50
click at [248, 126] on input "e. 1-2-5" at bounding box center [248, 123] width 0 height 3
radio input "true"
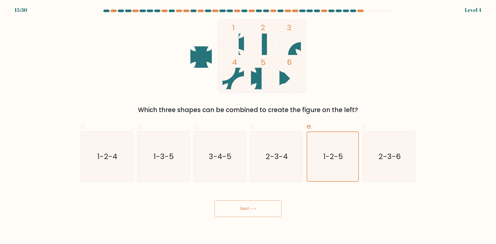
click at [259, 206] on button "Next" at bounding box center [248, 209] width 67 height 17
click at [250, 210] on button "Next" at bounding box center [248, 209] width 67 height 17
click at [235, 209] on button "Next" at bounding box center [248, 209] width 67 height 17
click at [255, 211] on button "Next" at bounding box center [248, 209] width 67 height 17
click at [232, 209] on button "Next" at bounding box center [248, 209] width 67 height 17
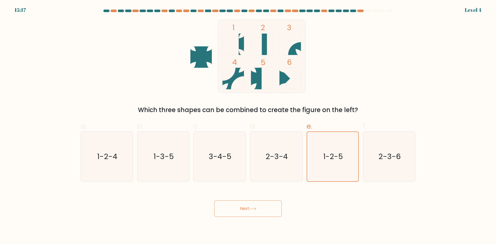
click at [236, 207] on button "Next" at bounding box center [248, 209] width 67 height 17
click at [251, 208] on icon at bounding box center [252, 209] width 7 height 3
click at [255, 208] on icon at bounding box center [252, 209] width 7 height 3
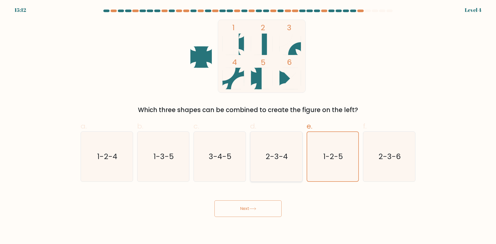
click at [281, 165] on icon "2-3-4" at bounding box center [276, 157] width 50 height 50
click at [248, 126] on input "d. 2-3-4" at bounding box center [248, 123] width 0 height 3
radio input "true"
click at [106, 162] on icon "1-2-4" at bounding box center [107, 157] width 50 height 50
click at [178, 157] on icon "1-3-5" at bounding box center [163, 157] width 50 height 50
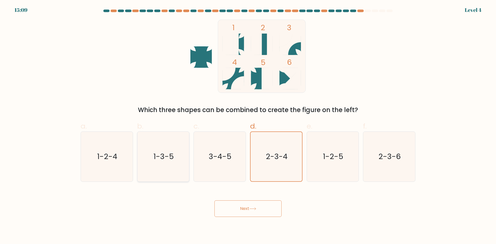
click at [248, 126] on input "b. 1-3-5" at bounding box center [248, 123] width 0 height 3
radio input "true"
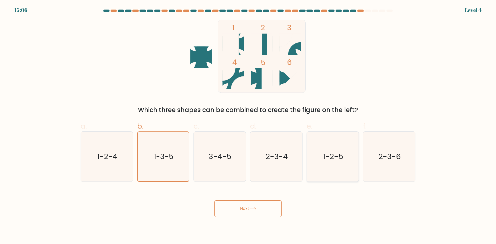
click at [339, 150] on icon "1-2-5" at bounding box center [333, 157] width 50 height 50
click at [248, 126] on input "e. 1-2-5" at bounding box center [248, 123] width 0 height 3
radio input "true"
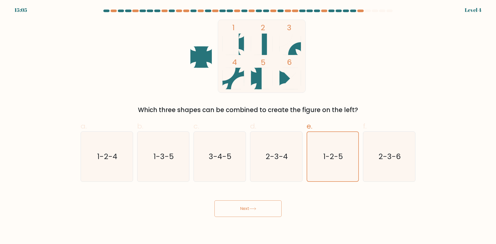
click at [261, 208] on button "Next" at bounding box center [248, 209] width 67 height 17
click at [251, 207] on button "Next" at bounding box center [248, 209] width 67 height 17
click at [265, 211] on button "Next" at bounding box center [248, 209] width 67 height 17
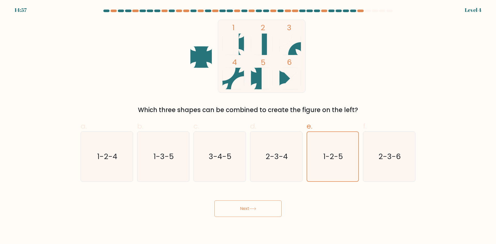
click at [251, 208] on icon at bounding box center [252, 209] width 7 height 3
click at [127, 157] on icon "1-2-4" at bounding box center [107, 157] width 50 height 50
click at [248, 126] on input "a. 1-2-4" at bounding box center [248, 123] width 0 height 3
radio input "true"
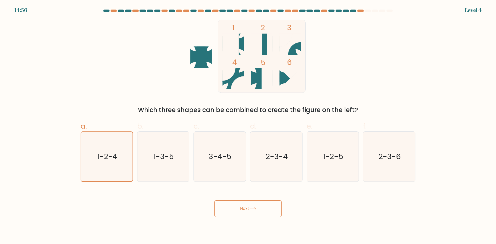
click at [238, 207] on button "Next" at bounding box center [248, 209] width 67 height 17
click at [341, 159] on text "1-2-5" at bounding box center [333, 156] width 20 height 10
click at [248, 126] on input "e. 1-2-5" at bounding box center [248, 123] width 0 height 3
radio input "true"
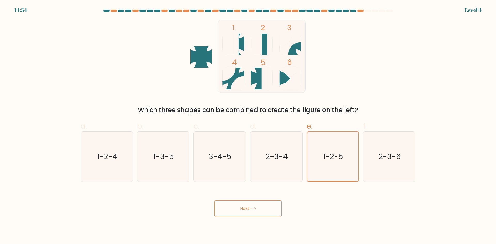
click at [241, 209] on button "Next" at bounding box center [248, 209] width 67 height 17
click at [249, 211] on button "Next" at bounding box center [248, 209] width 67 height 17
click at [253, 209] on icon at bounding box center [252, 209] width 7 height 3
click at [253, 210] on icon at bounding box center [252, 209] width 7 height 3
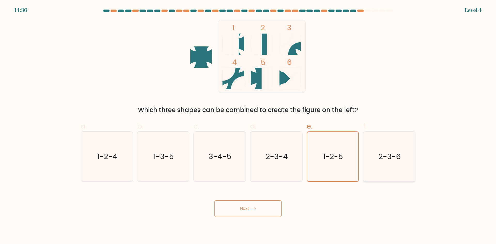
click at [383, 170] on icon "2-3-6" at bounding box center [389, 157] width 50 height 50
click at [248, 126] on input "f. 2-3-6" at bounding box center [248, 123] width 0 height 3
radio input "true"
click at [249, 205] on button "Next" at bounding box center [248, 209] width 67 height 17
click at [346, 159] on icon "1-2-5" at bounding box center [333, 157] width 50 height 50
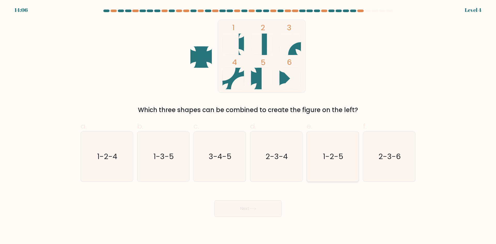
click at [248, 126] on input "e. 1-2-5" at bounding box center [248, 123] width 0 height 3
radio input "true"
click at [255, 209] on icon at bounding box center [252, 209] width 7 height 3
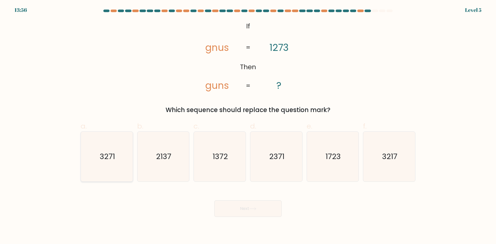
click at [120, 161] on icon "3271" at bounding box center [107, 157] width 50 height 50
click at [248, 126] on input "a. 3271" at bounding box center [248, 123] width 0 height 3
radio input "true"
click at [242, 212] on button "Next" at bounding box center [248, 209] width 67 height 17
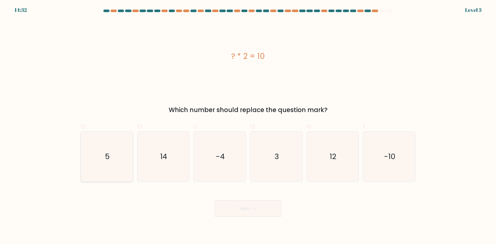
click at [110, 157] on text "5" at bounding box center [107, 156] width 5 height 10
click at [248, 126] on input "a. 5" at bounding box center [248, 123] width 0 height 3
radio input "true"
click at [249, 207] on button "Next" at bounding box center [248, 209] width 67 height 17
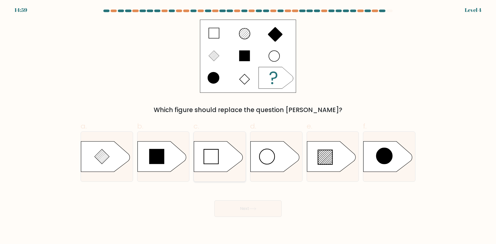
click at [221, 158] on icon at bounding box center [218, 157] width 49 height 30
click at [248, 126] on input "c." at bounding box center [248, 123] width 0 height 3
radio input "true"
click at [256, 211] on button "Next" at bounding box center [248, 209] width 67 height 17
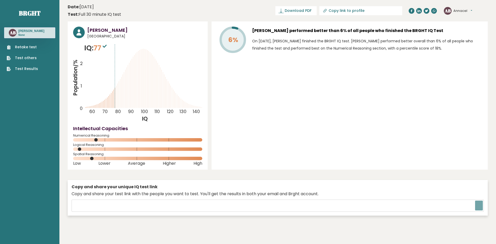
type input "[URL][DOMAIN_NAME]"
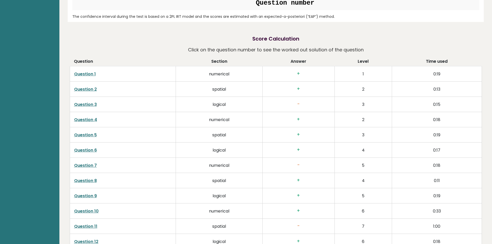
scroll to position [795, 0]
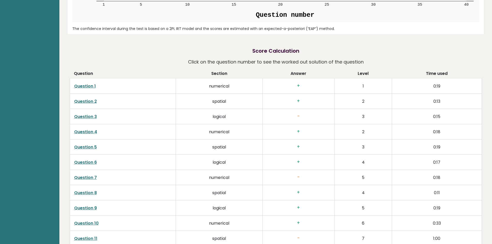
click at [296, 115] on h3 "-" at bounding box center [299, 116] width 64 height 5
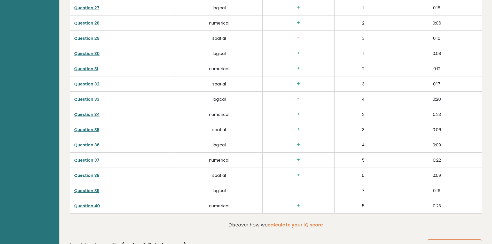
scroll to position [1272, 0]
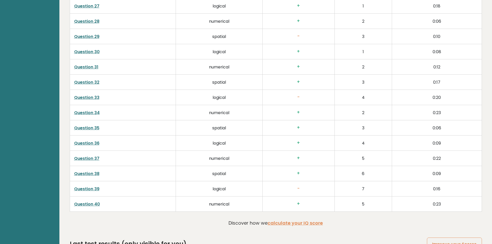
click at [88, 189] on link "Question 39" at bounding box center [86, 189] width 25 height 6
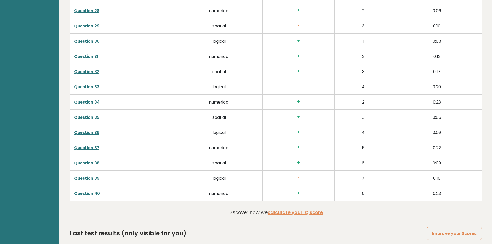
scroll to position [1338, 0]
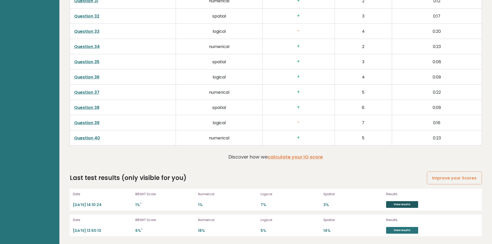
drag, startPoint x: 413, startPoint y: 205, endPoint x: 410, endPoint y: 206, distance: 3.7
click at [413, 205] on link "View results" at bounding box center [402, 204] width 32 height 7
click at [398, 228] on link "View results" at bounding box center [402, 230] width 32 height 7
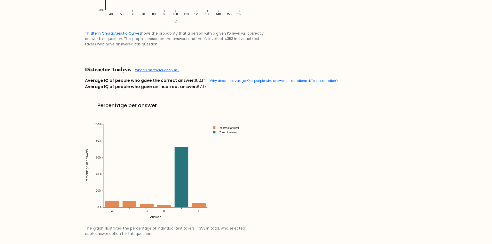
scroll to position [588, 0]
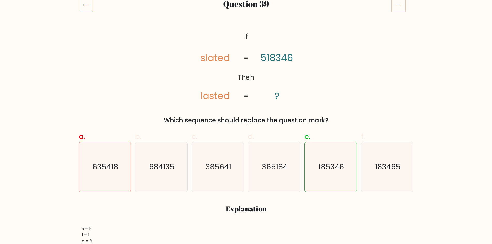
drag, startPoint x: 495, startPoint y: 43, endPoint x: 496, endPoint y: 57, distance: 14.2
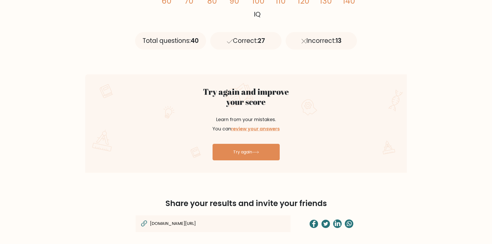
scroll to position [252, 0]
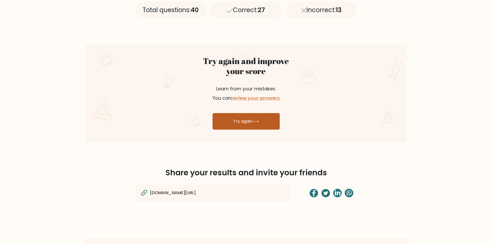
click at [236, 116] on link "Try again" at bounding box center [246, 121] width 67 height 17
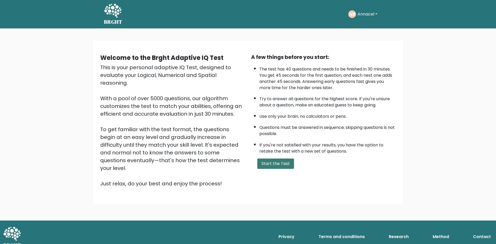
click at [278, 166] on button "Start the Test" at bounding box center [275, 164] width 37 height 10
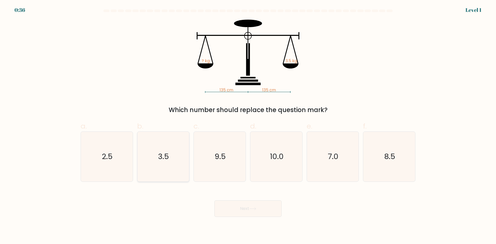
click at [160, 165] on icon "3.5" at bounding box center [163, 157] width 50 height 50
click at [248, 126] on input "b. 3.5" at bounding box center [248, 123] width 0 height 3
radio input "true"
click at [237, 211] on button "Next" at bounding box center [248, 209] width 67 height 17
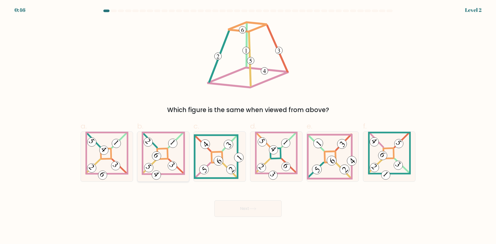
click at [162, 164] on icon at bounding box center [163, 157] width 43 height 50
click at [248, 126] on input "b." at bounding box center [248, 123] width 0 height 3
radio input "true"
click at [251, 208] on icon at bounding box center [252, 209] width 7 height 3
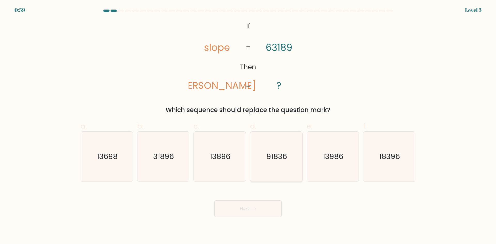
click at [279, 167] on icon "91836" at bounding box center [276, 157] width 50 height 50
click at [248, 126] on input "d. 91836" at bounding box center [248, 123] width 0 height 3
radio input "true"
click at [259, 198] on div "Next" at bounding box center [248, 202] width 341 height 29
click at [258, 210] on button "Next" at bounding box center [248, 209] width 67 height 17
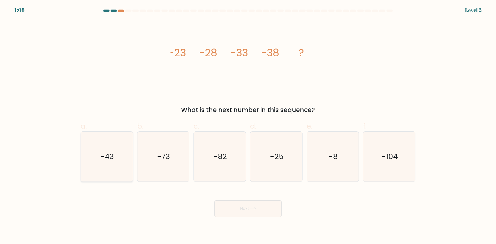
click at [110, 163] on icon "-43" at bounding box center [107, 157] width 50 height 50
click at [248, 126] on input "a. -43" at bounding box center [248, 123] width 0 height 3
radio input "true"
click at [243, 211] on button "Next" at bounding box center [248, 209] width 67 height 17
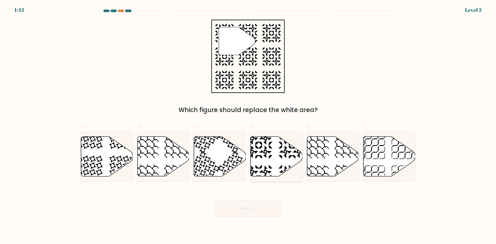
click at [274, 166] on icon at bounding box center [277, 157] width 52 height 40
click at [248, 126] on input "d." at bounding box center [248, 123] width 0 height 3
radio input "true"
click at [244, 209] on button "Next" at bounding box center [248, 209] width 67 height 17
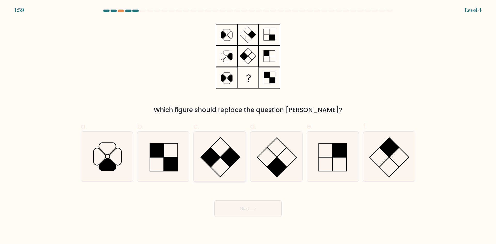
click at [218, 152] on icon at bounding box center [220, 157] width 50 height 50
click at [248, 126] on input "c." at bounding box center [248, 123] width 0 height 3
radio input "true"
click at [213, 160] on rect at bounding box center [210, 157] width 19 height 19
click at [248, 126] on input "c." at bounding box center [248, 123] width 0 height 3
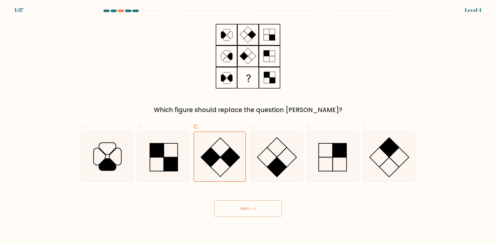
click at [236, 209] on button "Next" at bounding box center [248, 209] width 67 height 17
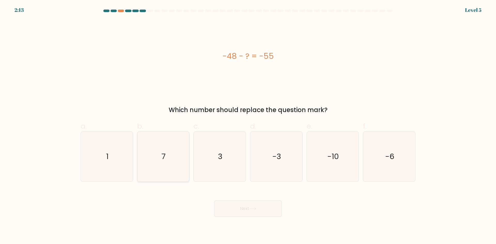
click at [164, 155] on text "7" at bounding box center [164, 156] width 4 height 10
click at [248, 126] on input "b. 7" at bounding box center [248, 123] width 0 height 3
radio input "true"
click at [244, 210] on button "Next" at bounding box center [248, 209] width 67 height 17
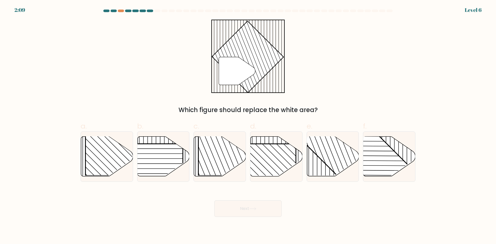
click at [249, 208] on button "Next" at bounding box center [248, 209] width 67 height 17
click at [200, 157] on rect at bounding box center [235, 138] width 74 height 74
click at [248, 126] on input "c." at bounding box center [248, 123] width 0 height 3
radio input "true"
click at [249, 209] on button "Next" at bounding box center [248, 209] width 67 height 17
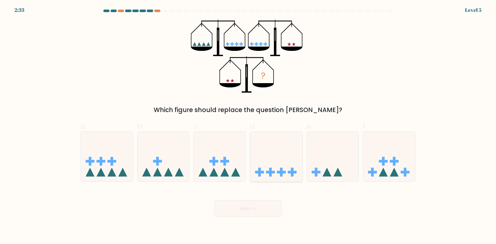
click at [291, 169] on icon at bounding box center [276, 156] width 52 height 43
click at [248, 126] on input "d." at bounding box center [248, 123] width 0 height 3
radio input "true"
click at [324, 167] on icon at bounding box center [333, 156] width 52 height 43
click at [248, 126] on input "e." at bounding box center [248, 123] width 0 height 3
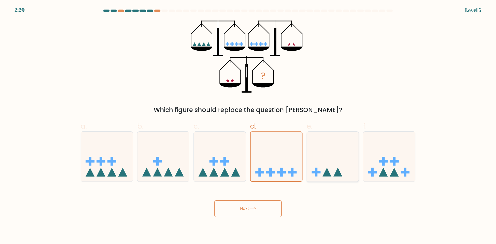
radio input "true"
click at [249, 211] on button "Next" at bounding box center [248, 209] width 67 height 17
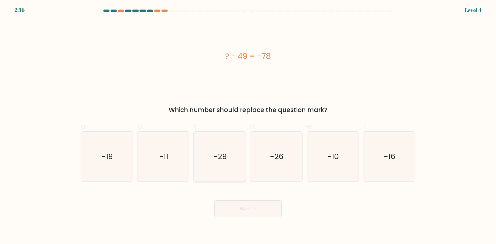
click at [230, 163] on icon "-29" at bounding box center [220, 157] width 50 height 50
click at [248, 126] on input "c. -29" at bounding box center [248, 123] width 0 height 3
radio input "true"
click at [256, 209] on icon at bounding box center [252, 209] width 7 height 3
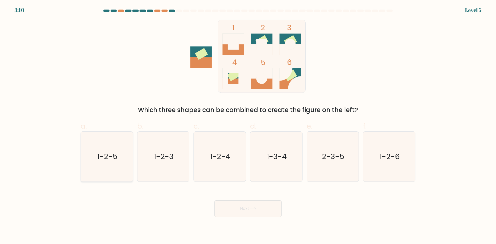
click at [120, 159] on icon "1-2-5" at bounding box center [107, 157] width 50 height 50
click at [248, 126] on input "a. 1-2-5" at bounding box center [248, 123] width 0 height 3
radio input "true"
click at [326, 161] on text "2-3-5" at bounding box center [333, 156] width 22 height 10
click at [248, 126] on input "e. 2-3-5" at bounding box center [248, 123] width 0 height 3
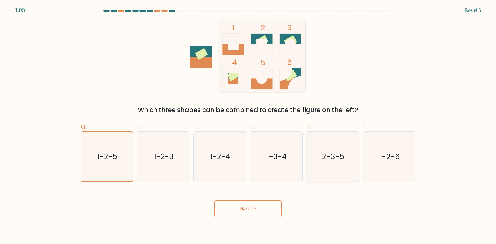
radio input "true"
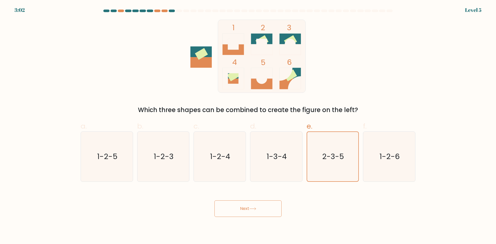
click at [256, 208] on icon at bounding box center [252, 209] width 7 height 3
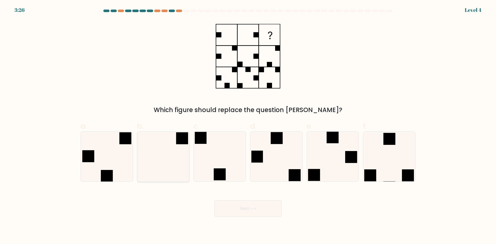
click at [165, 165] on icon at bounding box center [163, 157] width 50 height 50
click at [248, 126] on input "b." at bounding box center [248, 123] width 0 height 3
radio input "true"
click at [249, 211] on button "Next" at bounding box center [248, 209] width 67 height 17
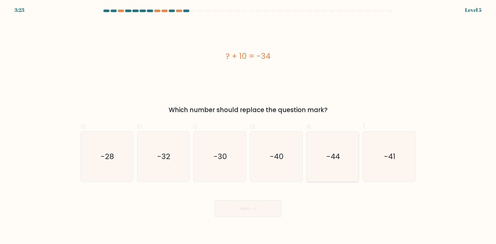
click at [310, 167] on icon "-44" at bounding box center [333, 157] width 50 height 50
click at [248, 126] on input "e. -44" at bounding box center [248, 123] width 0 height 3
radio input "true"
click at [277, 169] on icon "-40" at bounding box center [276, 157] width 50 height 50
click at [248, 126] on input "d. -40" at bounding box center [248, 123] width 0 height 3
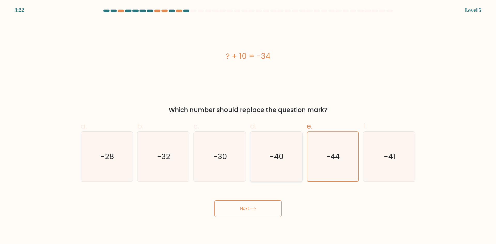
radio input "true"
click at [212, 166] on icon "-30" at bounding box center [220, 157] width 50 height 50
click at [248, 126] on input "c. -30" at bounding box center [248, 123] width 0 height 3
radio input "true"
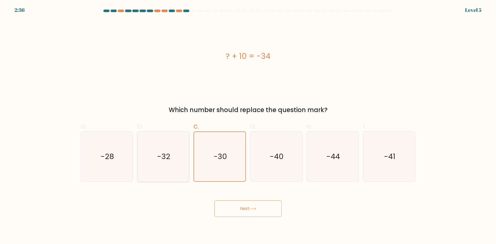
click at [169, 156] on text "-32" at bounding box center [163, 156] width 13 height 10
click at [248, 126] on input "b. -32" at bounding box center [248, 123] width 0 height 3
radio input "true"
click at [325, 172] on icon "-44" at bounding box center [333, 157] width 50 height 50
click at [248, 126] on input "e. -44" at bounding box center [248, 123] width 0 height 3
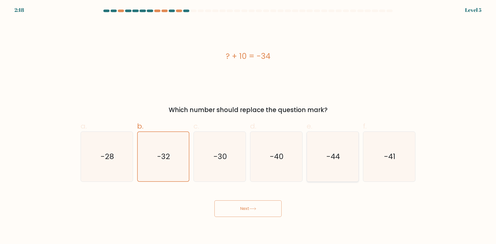
radio input "true"
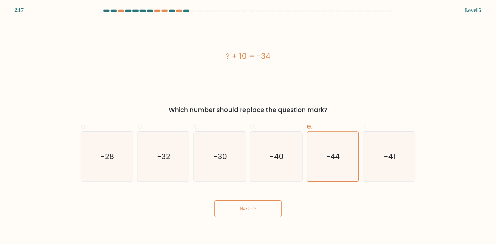
click at [260, 211] on button "Next" at bounding box center [248, 209] width 67 height 17
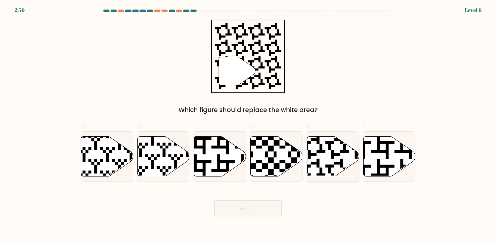
click at [328, 160] on icon at bounding box center [333, 157] width 52 height 40
click at [248, 126] on input "e." at bounding box center [248, 123] width 0 height 3
radio input "true"
click at [243, 210] on button "Next" at bounding box center [248, 209] width 67 height 17
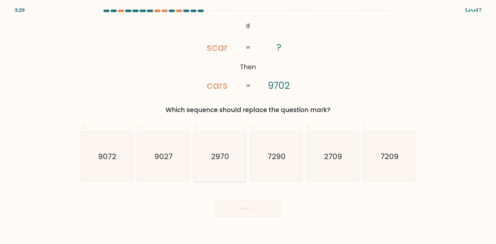
drag, startPoint x: 218, startPoint y: 149, endPoint x: 224, endPoint y: 165, distance: 17.3
click at [218, 150] on icon "2970" at bounding box center [220, 157] width 50 height 50
click at [248, 126] on input "c. 2970" at bounding box center [248, 123] width 0 height 3
radio input "true"
click at [247, 204] on button "Next" at bounding box center [248, 209] width 67 height 17
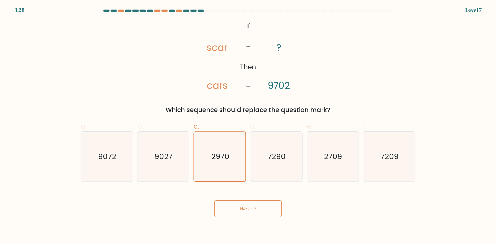
click at [247, 210] on button "Next" at bounding box center [248, 209] width 67 height 17
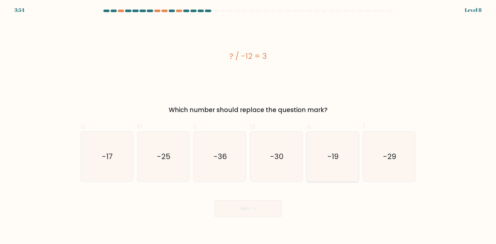
click at [349, 166] on icon "-19" at bounding box center [333, 157] width 50 height 50
click at [248, 126] on input "e. -19" at bounding box center [248, 123] width 0 height 3
radio input "true"
click at [264, 206] on button "Next" at bounding box center [248, 209] width 67 height 17
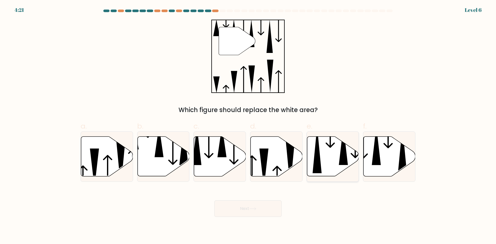
click at [327, 151] on icon at bounding box center [333, 157] width 52 height 40
click at [248, 126] on input "e." at bounding box center [248, 123] width 0 height 3
radio input "true"
click at [252, 210] on icon at bounding box center [252, 209] width 7 height 3
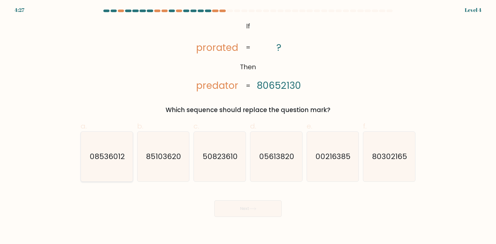
click at [111, 161] on text "08536012" at bounding box center [107, 156] width 35 height 10
click at [248, 126] on input "a. 08536012" at bounding box center [248, 123] width 0 height 3
radio input "true"
click at [256, 210] on icon at bounding box center [253, 209] width 6 height 2
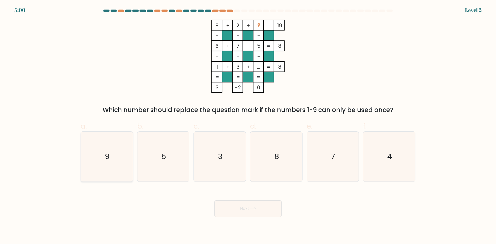
click at [107, 155] on text "9" at bounding box center [107, 156] width 5 height 10
click at [248, 126] on input "a. 9" at bounding box center [248, 123] width 0 height 3
radio input "true"
click at [258, 212] on button "Next" at bounding box center [248, 209] width 67 height 17
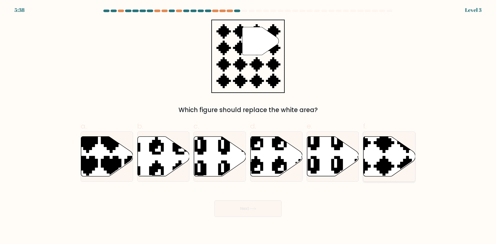
click at [379, 166] on icon at bounding box center [372, 177] width 91 height 91
click at [248, 126] on input "f." at bounding box center [248, 123] width 0 height 3
radio input "true"
click at [258, 206] on button "Next" at bounding box center [248, 209] width 67 height 17
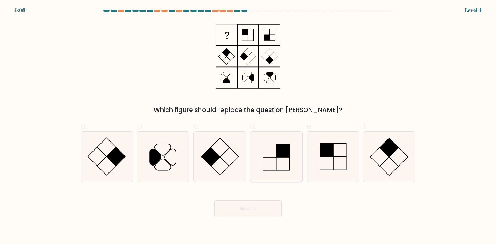
click at [281, 165] on icon at bounding box center [276, 157] width 50 height 50
click at [248, 126] on input "d." at bounding box center [248, 123] width 0 height 3
radio input "true"
click at [254, 204] on button "Next" at bounding box center [248, 209] width 67 height 17
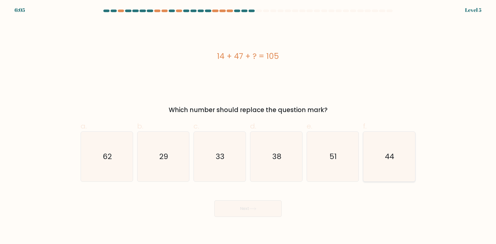
click at [377, 157] on icon "44" at bounding box center [389, 157] width 50 height 50
click at [248, 126] on input "f. 44" at bounding box center [248, 123] width 0 height 3
radio input "true"
click at [256, 206] on button "Next" at bounding box center [248, 209] width 67 height 17
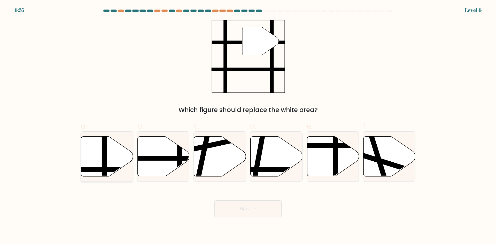
click at [109, 156] on icon at bounding box center [107, 157] width 52 height 40
click at [248, 126] on input "a." at bounding box center [248, 123] width 0 height 3
radio input "true"
click at [234, 199] on div "Next" at bounding box center [248, 202] width 341 height 29
click at [238, 207] on button "Next" at bounding box center [248, 209] width 67 height 17
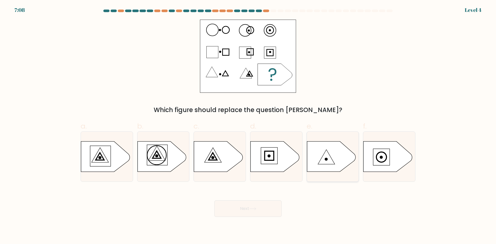
click at [327, 158] on icon at bounding box center [331, 157] width 49 height 30
click at [248, 126] on input "e." at bounding box center [248, 123] width 0 height 3
radio input "true"
click at [254, 197] on div "Next" at bounding box center [248, 202] width 341 height 29
click at [247, 210] on button "Next" at bounding box center [248, 209] width 67 height 17
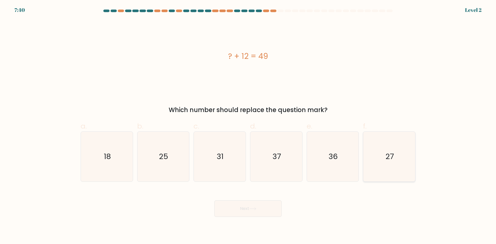
click at [393, 159] on text "27" at bounding box center [390, 156] width 9 height 10
click at [248, 126] on input "f. 27" at bounding box center [248, 123] width 0 height 3
radio input "true"
click at [285, 162] on icon "37" at bounding box center [276, 157] width 50 height 50
click at [248, 126] on input "d. 37" at bounding box center [248, 123] width 0 height 3
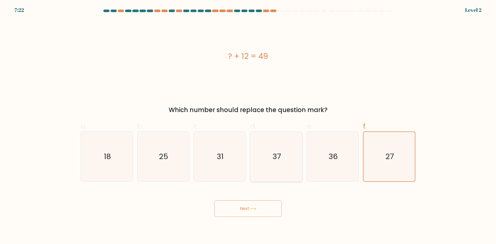
radio input "true"
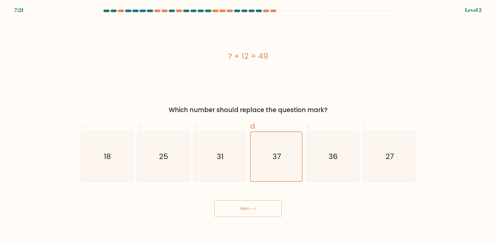
click at [248, 213] on button "Next" at bounding box center [248, 209] width 67 height 17
click at [254, 210] on icon at bounding box center [252, 209] width 7 height 3
click at [260, 211] on button "Next" at bounding box center [248, 209] width 67 height 17
click at [256, 208] on icon at bounding box center [252, 209] width 7 height 3
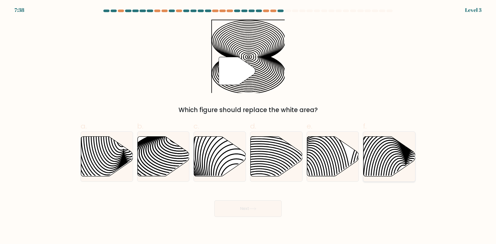
click at [379, 160] on icon at bounding box center [390, 157] width 52 height 40
click at [248, 126] on input "f." at bounding box center [248, 123] width 0 height 3
radio input "true"
click at [248, 206] on button "Next" at bounding box center [248, 209] width 67 height 17
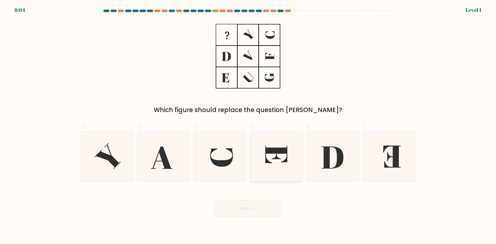
click at [270, 163] on icon at bounding box center [276, 155] width 22 height 18
click at [248, 126] on input "d." at bounding box center [248, 123] width 0 height 3
radio input "true"
click at [159, 160] on icon at bounding box center [163, 157] width 50 height 50
click at [248, 126] on input "b." at bounding box center [248, 123] width 0 height 3
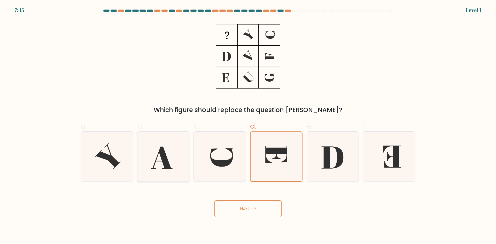
radio input "true"
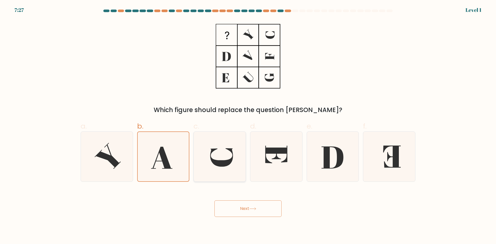
click at [222, 161] on icon at bounding box center [221, 157] width 23 height 19
click at [248, 126] on input "c." at bounding box center [248, 123] width 0 height 3
radio input "true"
click at [243, 208] on button "Next" at bounding box center [248, 209] width 67 height 17
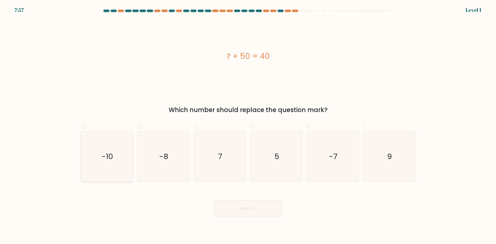
click at [124, 163] on icon "-10" at bounding box center [107, 157] width 50 height 50
click at [248, 126] on input "a. -10" at bounding box center [248, 123] width 0 height 3
radio input "true"
click at [235, 208] on button "Next" at bounding box center [248, 209] width 67 height 17
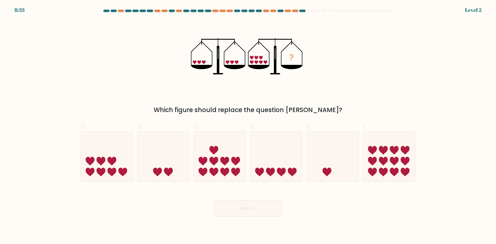
drag, startPoint x: 104, startPoint y: 168, endPoint x: 121, endPoint y: 191, distance: 28.6
click at [104, 167] on icon at bounding box center [107, 156] width 52 height 43
click at [248, 126] on input "a." at bounding box center [248, 123] width 0 height 3
radio input "true"
click at [254, 211] on button "Next" at bounding box center [248, 209] width 67 height 17
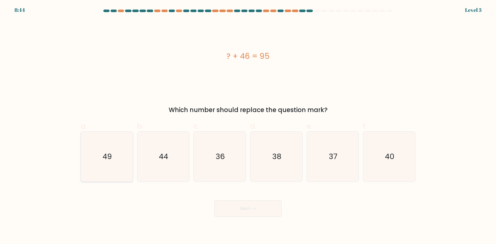
click at [110, 158] on text "49" at bounding box center [107, 156] width 9 height 10
click at [248, 126] on input "a. 49" at bounding box center [248, 123] width 0 height 3
radio input "true"
click at [246, 212] on button "Next" at bounding box center [248, 209] width 67 height 17
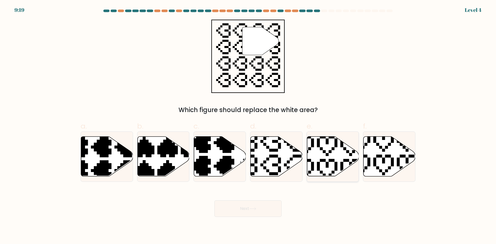
click at [331, 158] on icon at bounding box center [333, 157] width 52 height 40
click at [248, 126] on input "e." at bounding box center [248, 123] width 0 height 3
radio input "true"
click at [245, 204] on button "Next" at bounding box center [248, 209] width 67 height 17
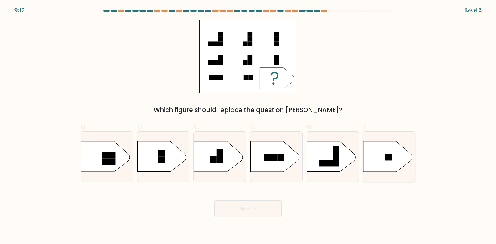
click at [383, 160] on icon at bounding box center [388, 157] width 49 height 30
click at [248, 126] on input "f." at bounding box center [248, 123] width 0 height 3
radio input "true"
click at [259, 212] on button "Next" at bounding box center [248, 209] width 67 height 17
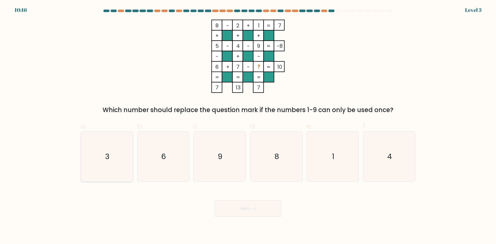
click at [110, 158] on icon "3" at bounding box center [107, 157] width 50 height 50
click at [248, 126] on input "a. 3" at bounding box center [248, 123] width 0 height 3
radio input "true"
click at [260, 210] on button "Next" at bounding box center [248, 209] width 67 height 17
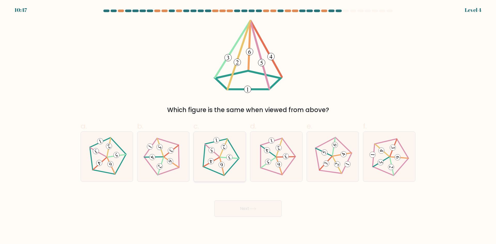
click at [231, 158] on 151 at bounding box center [229, 157] width 7 height 7
click at [248, 126] on input "c." at bounding box center [248, 123] width 0 height 3
radio input "true"
click at [241, 205] on button "Next" at bounding box center [248, 209] width 67 height 17
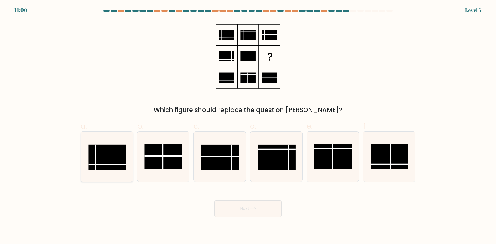
click at [107, 152] on rect at bounding box center [107, 157] width 38 height 25
click at [248, 126] on input "a." at bounding box center [248, 123] width 0 height 3
radio input "true"
click at [252, 212] on button "Next" at bounding box center [248, 209] width 67 height 17
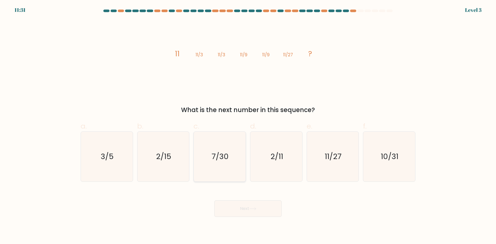
click at [231, 160] on icon "7/30" at bounding box center [220, 157] width 50 height 50
click at [248, 126] on input "c. 7/30" at bounding box center [248, 123] width 0 height 3
radio input "true"
click at [253, 209] on icon at bounding box center [252, 209] width 7 height 3
click at [248, 208] on button "Next" at bounding box center [248, 209] width 67 height 17
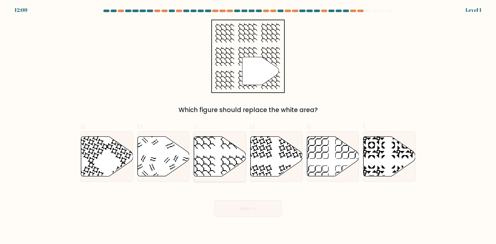
click at [205, 150] on icon at bounding box center [220, 157] width 52 height 40
click at [248, 126] on input "c." at bounding box center [248, 123] width 0 height 3
radio input "true"
click at [256, 211] on button "Next" at bounding box center [248, 209] width 67 height 17
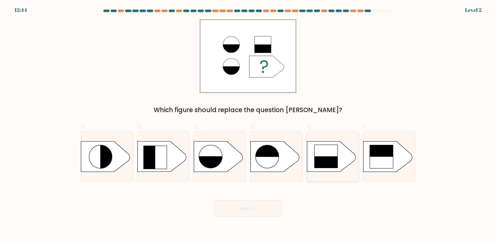
click at [322, 160] on rect at bounding box center [326, 169] width 24 height 24
click at [248, 126] on input "e." at bounding box center [248, 123] width 0 height 3
radio input "true"
click at [246, 208] on button "Next" at bounding box center [248, 209] width 67 height 17
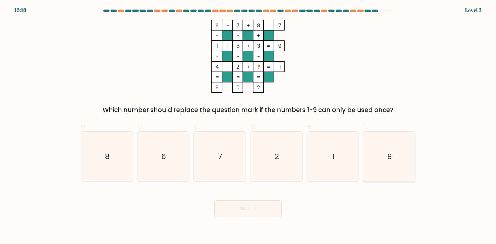
click at [398, 160] on icon "9" at bounding box center [389, 157] width 50 height 50
click at [248, 126] on input "f. 9" at bounding box center [248, 123] width 0 height 3
radio input "true"
click at [255, 209] on icon at bounding box center [252, 209] width 7 height 3
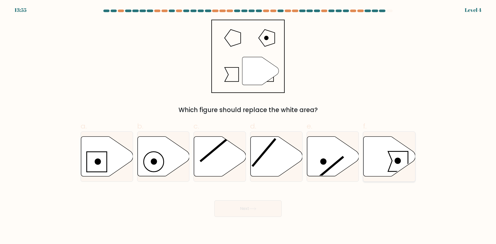
drag, startPoint x: 379, startPoint y: 167, endPoint x: 380, endPoint y: 170, distance: 3.1
click at [380, 167] on icon at bounding box center [390, 157] width 52 height 40
click at [248, 126] on input "f." at bounding box center [248, 123] width 0 height 3
radio input "true"
click at [266, 208] on button "Next" at bounding box center [248, 209] width 67 height 17
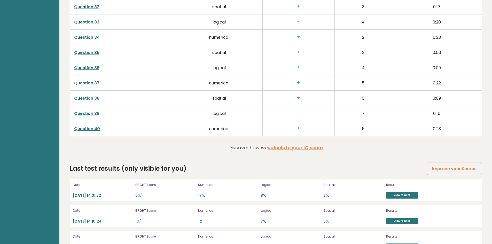
scroll to position [1364, 0]
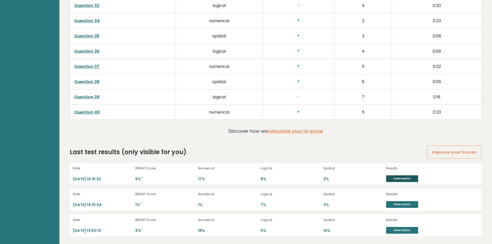
click at [409, 178] on link "View results" at bounding box center [402, 178] width 32 height 7
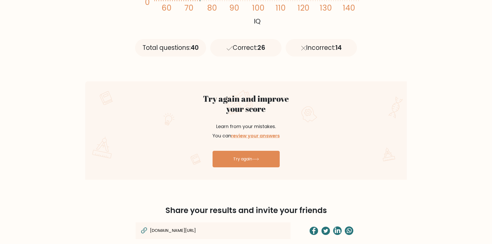
scroll to position [216, 0]
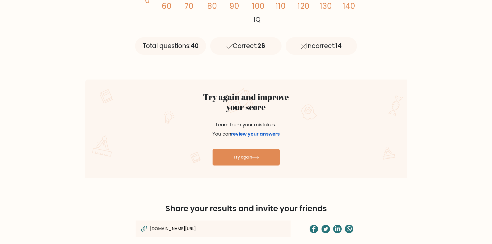
click at [253, 135] on link "review your answers" at bounding box center [255, 134] width 49 height 6
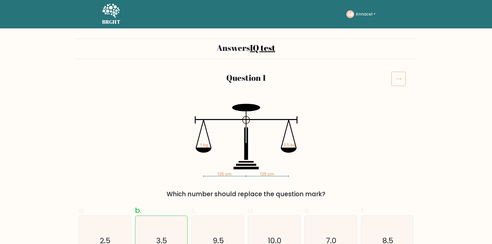
click at [397, 76] on icon at bounding box center [399, 79] width 14 height 14
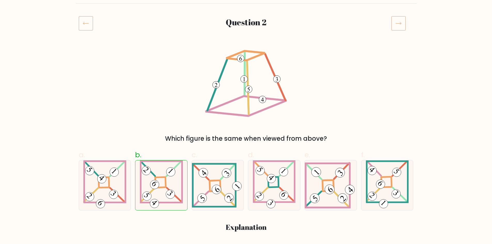
scroll to position [8, 0]
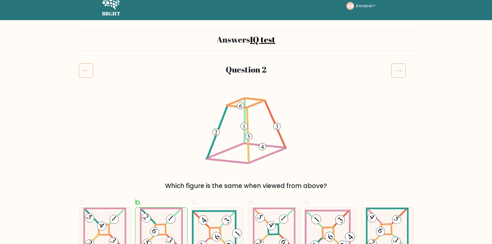
click at [401, 67] on icon at bounding box center [399, 70] width 14 height 14
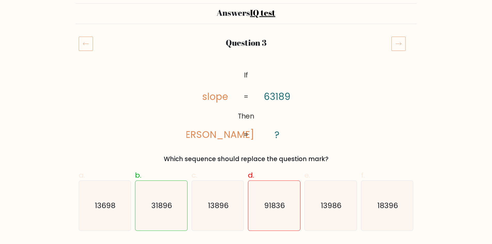
scroll to position [11, 0]
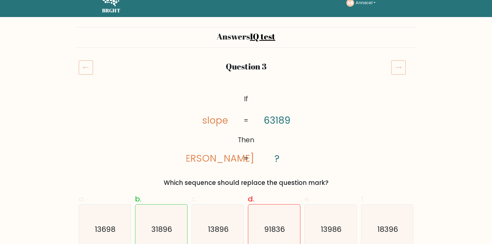
click at [402, 70] on icon at bounding box center [399, 67] width 14 height 14
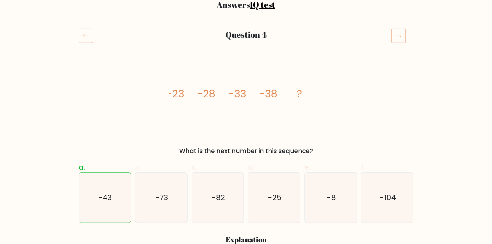
scroll to position [40, 0]
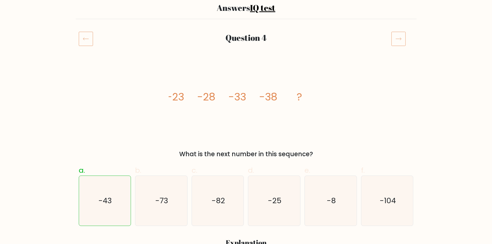
drag, startPoint x: 495, startPoint y: 42, endPoint x: 496, endPoint y: 49, distance: 7.1
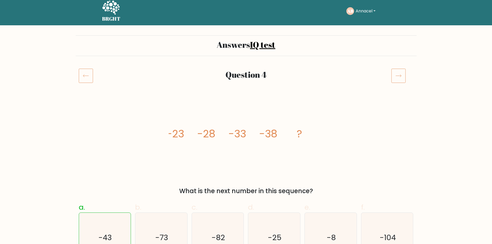
scroll to position [0, 0]
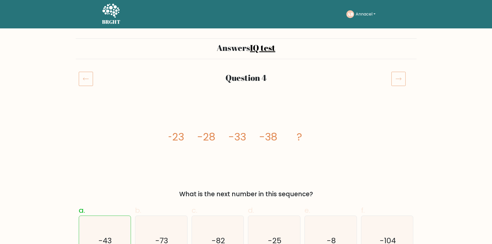
click at [399, 78] on icon at bounding box center [399, 79] width 14 height 14
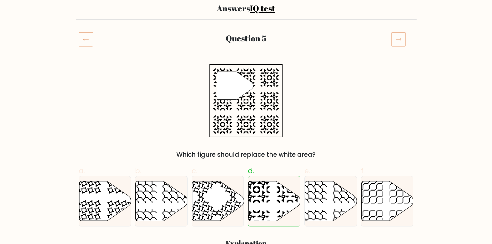
scroll to position [17, 0]
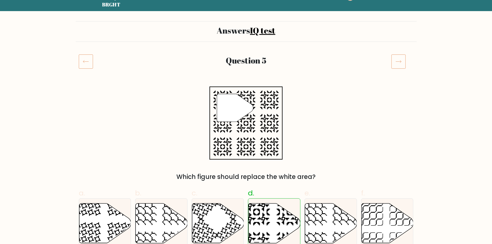
drag, startPoint x: 495, startPoint y: 51, endPoint x: 496, endPoint y: 54, distance: 3.7
click at [396, 63] on icon at bounding box center [399, 61] width 14 height 14
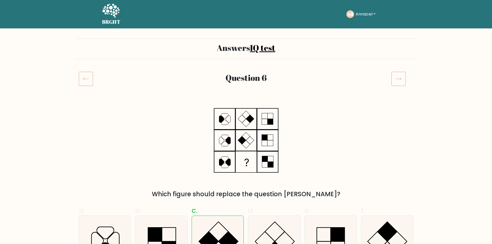
click at [400, 80] on icon at bounding box center [399, 79] width 14 height 14
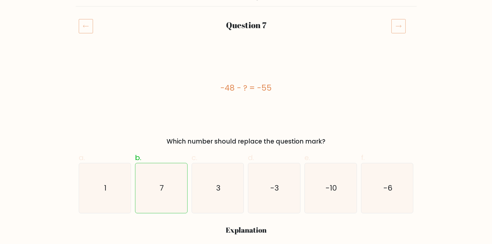
scroll to position [51, 0]
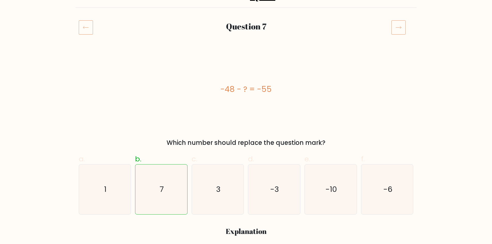
drag, startPoint x: 496, startPoint y: 41, endPoint x: 494, endPoint y: 50, distance: 9.0
click at [398, 24] on icon at bounding box center [399, 27] width 14 height 14
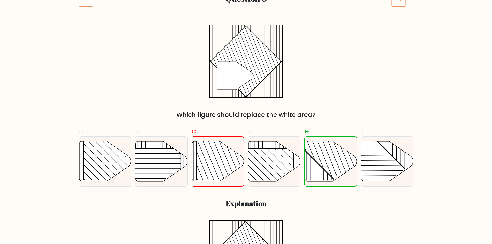
scroll to position [41, 0]
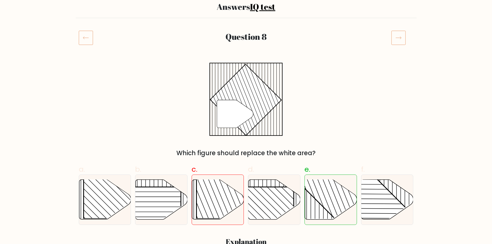
click at [397, 39] on icon at bounding box center [399, 37] width 14 height 14
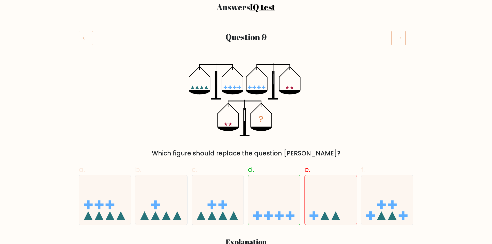
scroll to position [5, 0]
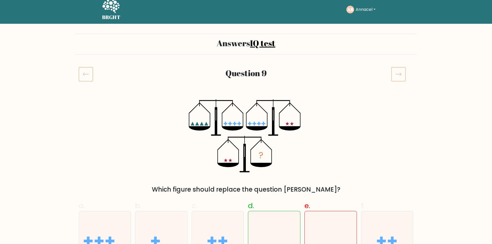
click at [398, 74] on icon at bounding box center [399, 74] width 14 height 14
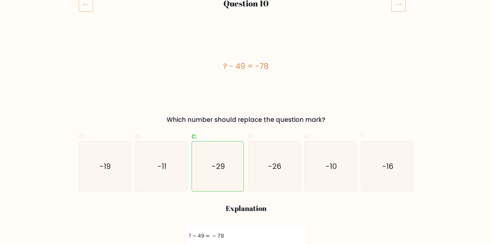
scroll to position [70, 0]
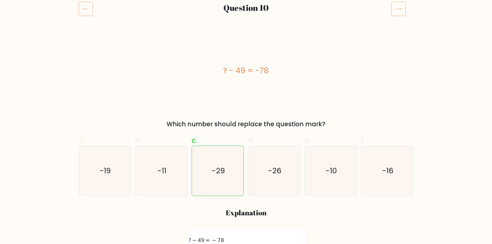
drag, startPoint x: 493, startPoint y: 46, endPoint x: 496, endPoint y: 67, distance: 21.6
click at [402, 9] on icon at bounding box center [399, 9] width 14 height 14
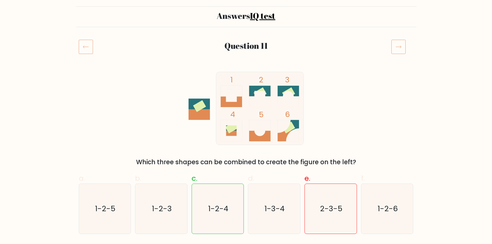
scroll to position [30, 0]
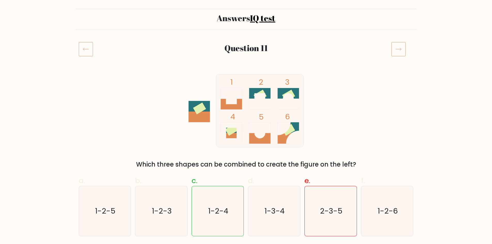
click at [397, 51] on icon at bounding box center [399, 49] width 14 height 14
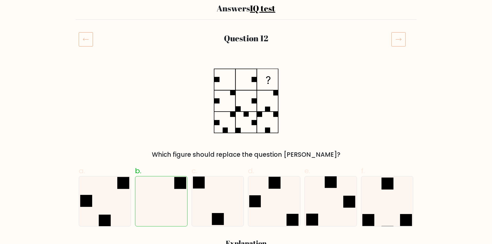
scroll to position [47, 0]
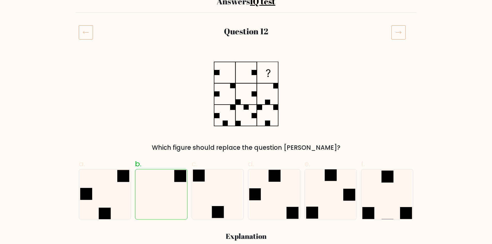
click at [401, 34] on icon at bounding box center [399, 32] width 14 height 14
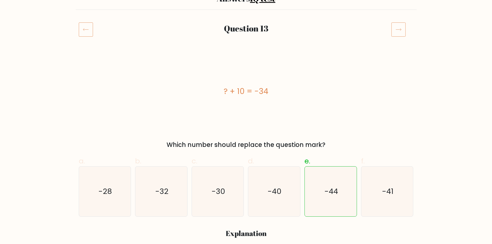
scroll to position [44, 0]
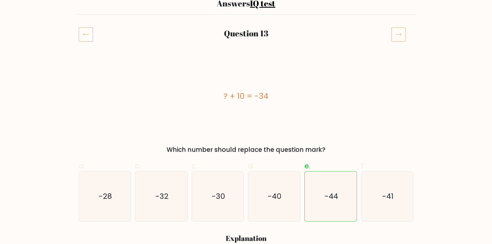
click at [402, 30] on icon at bounding box center [399, 34] width 14 height 14
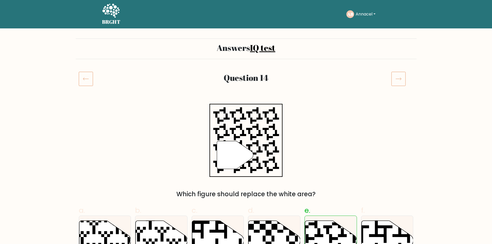
drag, startPoint x: 493, startPoint y: 42, endPoint x: 496, endPoint y: 39, distance: 4.2
click at [398, 78] on icon at bounding box center [399, 79] width 14 height 14
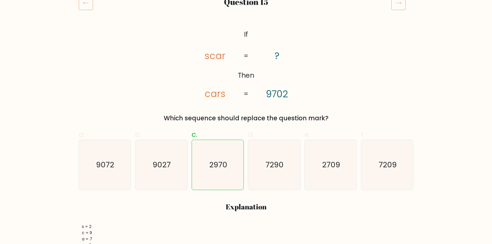
scroll to position [63, 0]
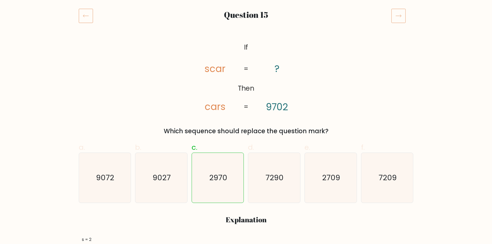
drag, startPoint x: 494, startPoint y: 38, endPoint x: 496, endPoint y: 50, distance: 11.6
click at [402, 15] on icon at bounding box center [399, 16] width 14 height 14
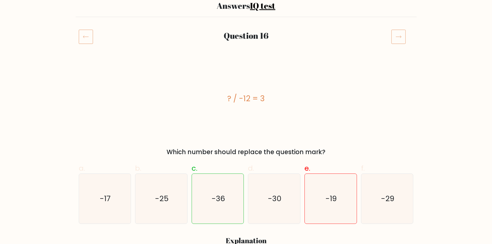
scroll to position [41, 0]
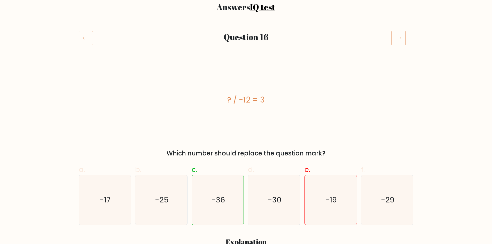
click at [399, 41] on icon at bounding box center [399, 38] width 14 height 14
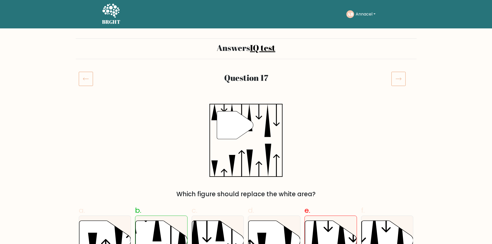
click at [400, 77] on icon at bounding box center [399, 79] width 14 height 14
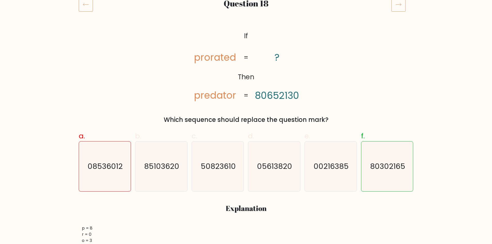
scroll to position [78, 0]
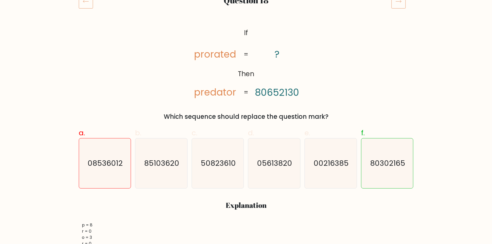
drag, startPoint x: 494, startPoint y: 38, endPoint x: 495, endPoint y: 52, distance: 13.8
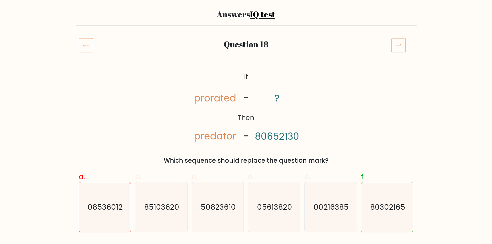
scroll to position [15, 0]
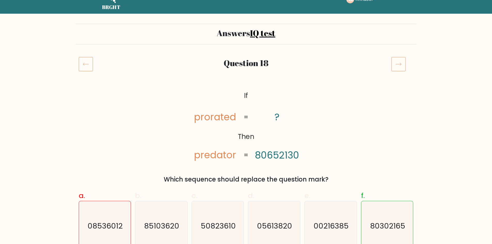
click at [400, 65] on icon at bounding box center [399, 64] width 14 height 14
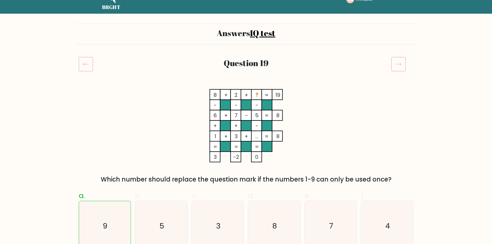
scroll to position [7, 0]
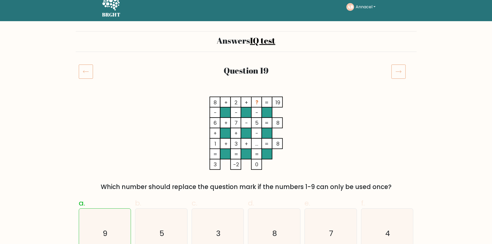
click at [400, 71] on icon at bounding box center [399, 71] width 14 height 14
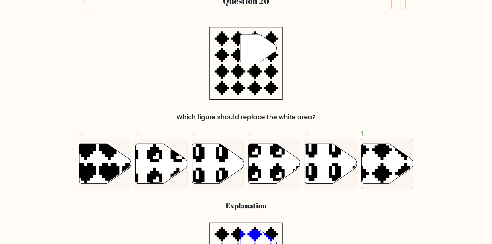
scroll to position [26, 0]
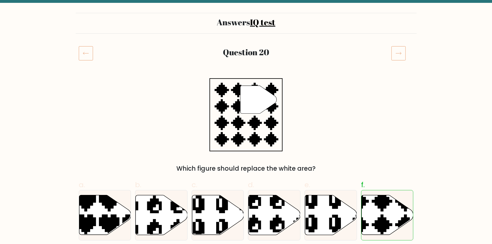
click at [401, 49] on icon at bounding box center [399, 53] width 14 height 14
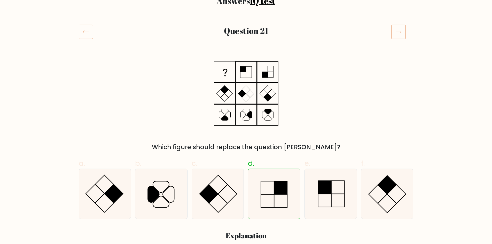
scroll to position [22, 0]
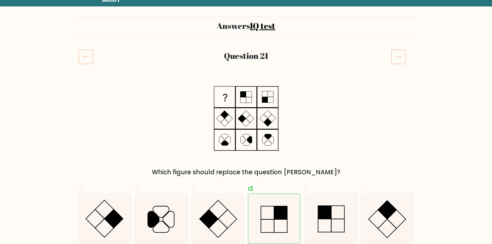
drag, startPoint x: 495, startPoint y: 50, endPoint x: 492, endPoint y: 55, distance: 6.1
click at [403, 58] on icon at bounding box center [399, 57] width 14 height 14
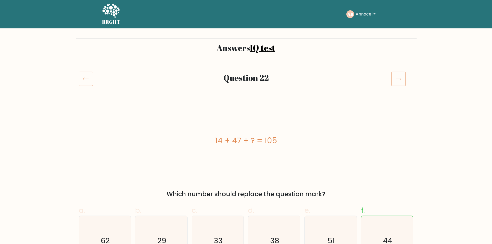
drag, startPoint x: 495, startPoint y: 40, endPoint x: 438, endPoint y: 48, distance: 58.3
click at [400, 80] on icon at bounding box center [399, 79] width 14 height 14
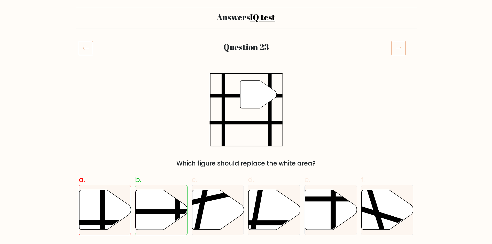
scroll to position [26, 0]
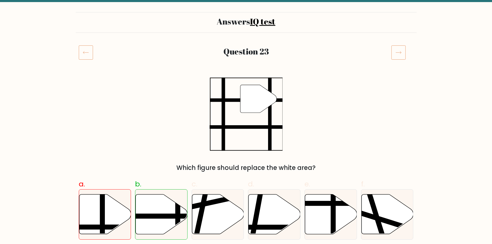
click at [400, 50] on icon at bounding box center [399, 52] width 14 height 14
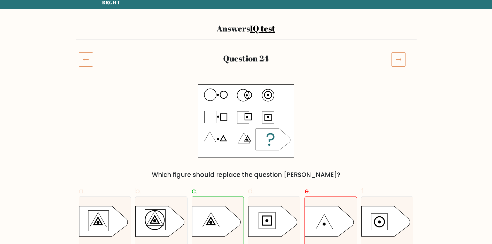
scroll to position [10, 0]
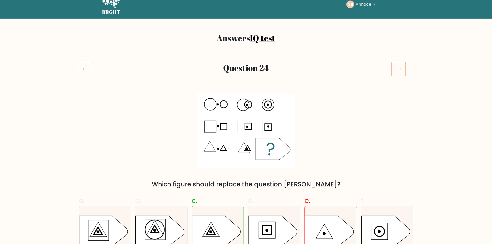
click at [402, 67] on icon at bounding box center [399, 69] width 14 height 14
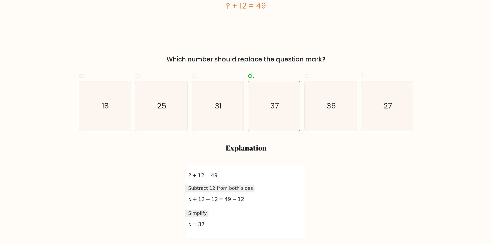
scroll to position [28, 0]
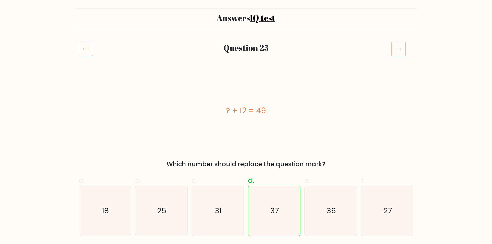
drag, startPoint x: 496, startPoint y: 37, endPoint x: 460, endPoint y: 45, distance: 37.5
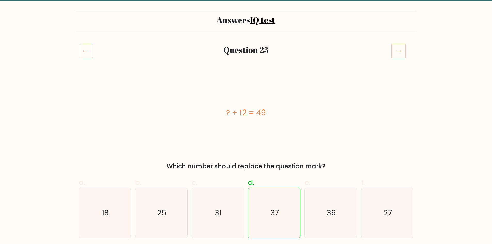
click at [401, 50] on icon at bounding box center [399, 51] width 14 height 14
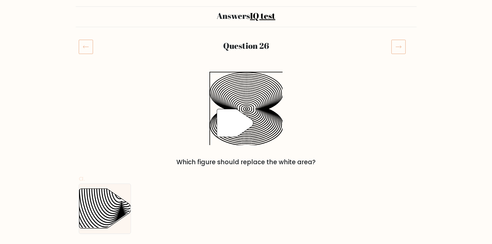
scroll to position [34, 0]
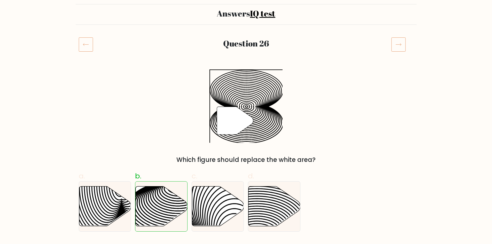
click at [399, 42] on icon at bounding box center [399, 44] width 14 height 14
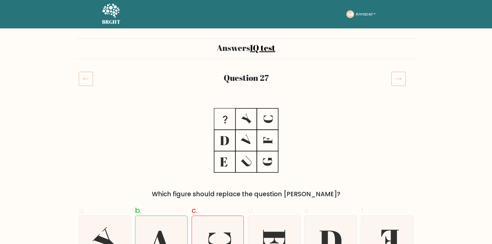
click at [400, 75] on icon at bounding box center [399, 79] width 14 height 14
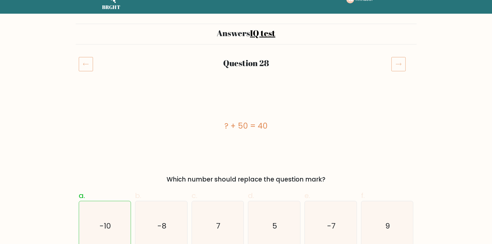
scroll to position [11, 0]
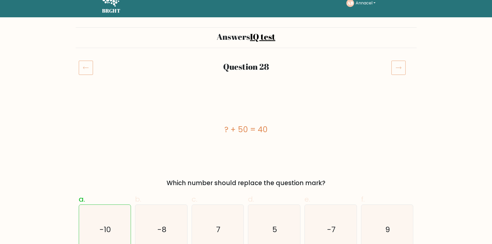
click at [399, 68] on icon at bounding box center [399, 67] width 14 height 14
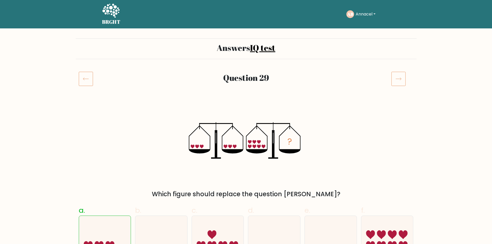
click at [401, 78] on icon at bounding box center [399, 79] width 14 height 14
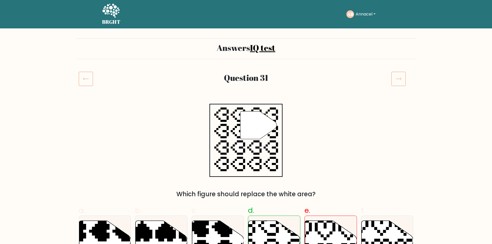
click at [399, 79] on icon at bounding box center [399, 79] width 14 height 14
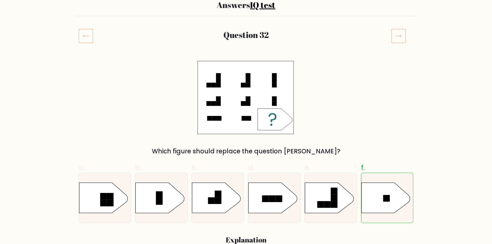
scroll to position [22, 0]
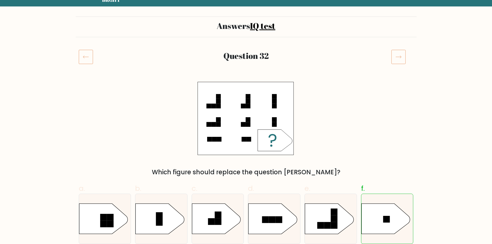
click at [396, 57] on icon at bounding box center [398, 57] width 5 height 3
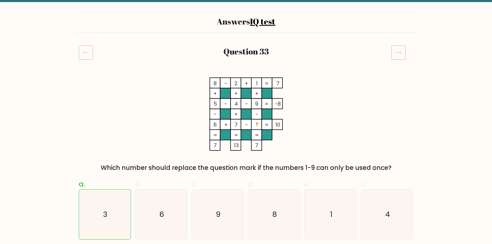
scroll to position [24, 0]
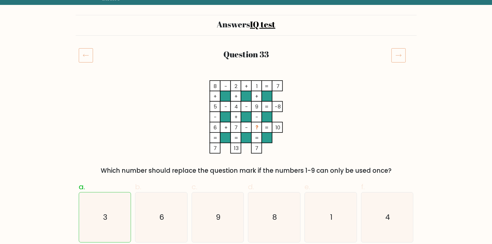
click at [403, 54] on icon at bounding box center [399, 55] width 14 height 14
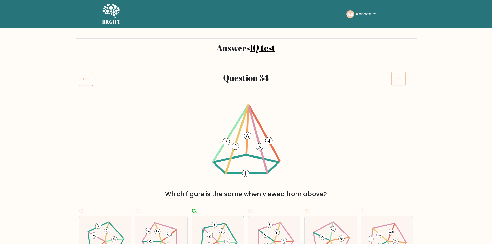
click at [402, 79] on icon at bounding box center [399, 79] width 14 height 14
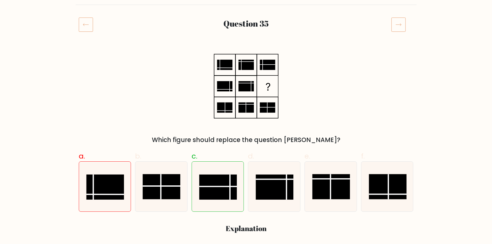
scroll to position [53, 0]
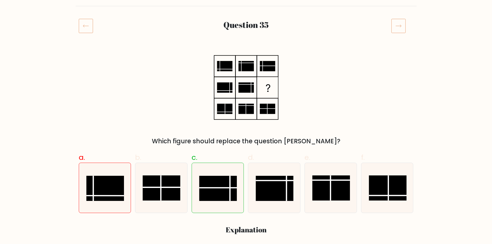
click at [403, 26] on icon at bounding box center [399, 26] width 14 height 14
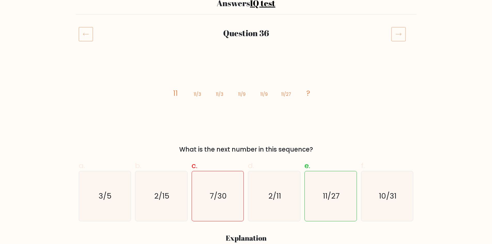
scroll to position [21, 0]
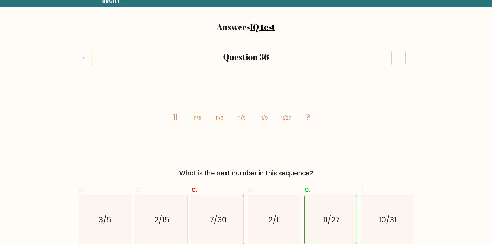
drag, startPoint x: 494, startPoint y: 40, endPoint x: 496, endPoint y: 43, distance: 4.2
click at [399, 55] on icon at bounding box center [399, 58] width 14 height 14
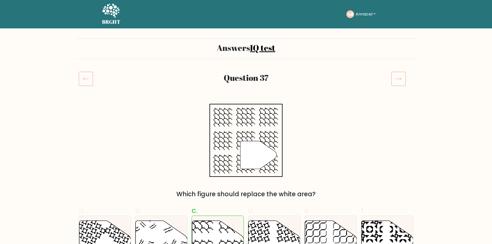
click at [404, 79] on icon at bounding box center [399, 79] width 14 height 14
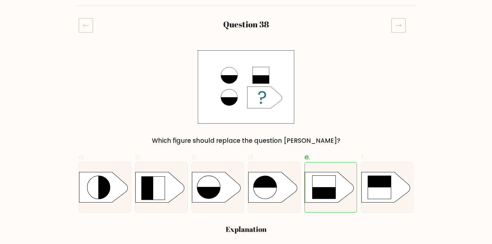
scroll to position [23, 0]
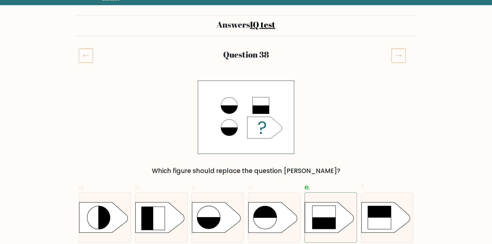
click at [401, 55] on icon at bounding box center [399, 55] width 14 height 14
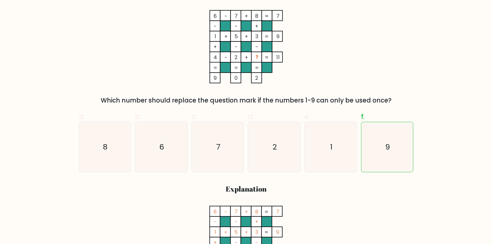
scroll to position [22, 0]
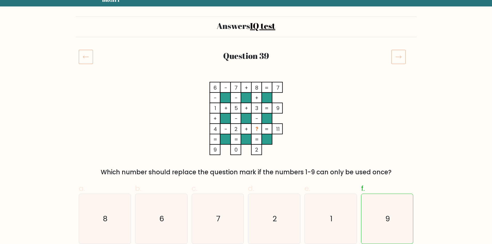
click at [402, 55] on icon at bounding box center [399, 57] width 14 height 14
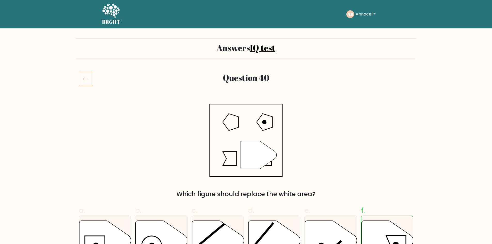
drag, startPoint x: 494, startPoint y: 35, endPoint x: 494, endPoint y: 30, distance: 5.2
click at [375, 14] on button "Annacel" at bounding box center [365, 14] width 23 height 7
click at [355, 25] on link "Dashboard" at bounding box center [367, 25] width 41 height 8
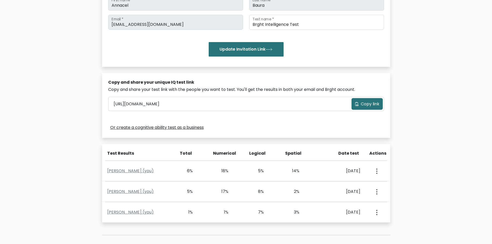
scroll to position [150, 0]
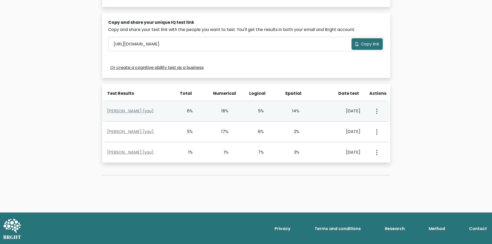
click at [379, 113] on div "View Profile" at bounding box center [377, 111] width 18 height 16
click at [378, 113] on button "button" at bounding box center [376, 111] width 4 height 16
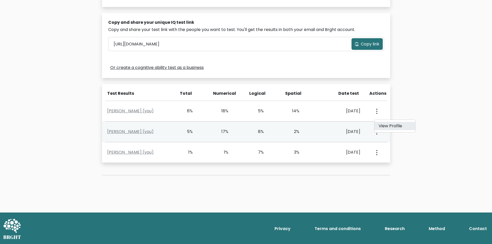
click at [389, 127] on link "View Profile" at bounding box center [395, 126] width 41 height 8
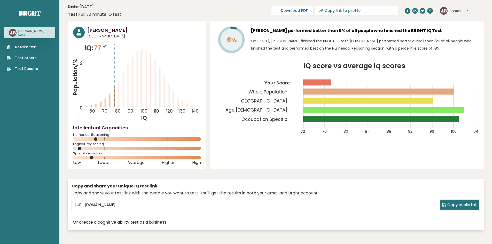
click at [307, 8] on span "Download PDF" at bounding box center [294, 10] width 27 height 5
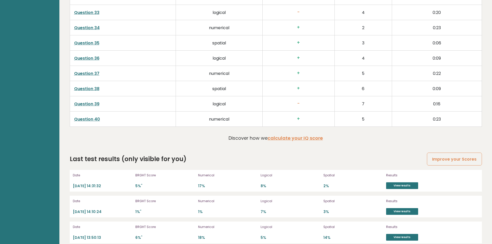
scroll to position [1364, 0]
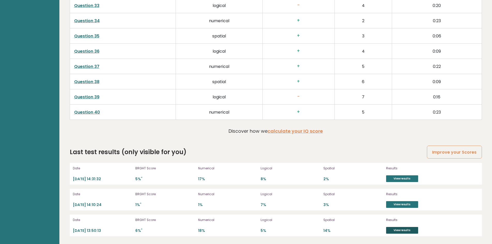
click at [399, 228] on link "View results" at bounding box center [402, 230] width 32 height 7
click at [396, 205] on link "View results" at bounding box center [402, 204] width 32 height 7
click at [394, 230] on link "View results" at bounding box center [402, 230] width 32 height 7
click at [401, 173] on div "Results View results" at bounding box center [413, 174] width 54 height 17
click at [400, 178] on link "View results" at bounding box center [402, 178] width 32 height 7
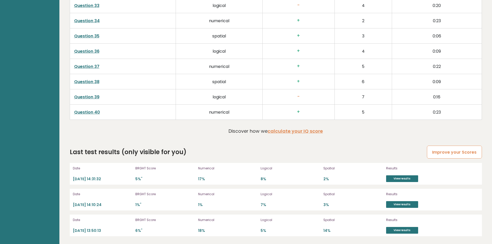
click at [438, 153] on link "Improve your Scores" at bounding box center [454, 152] width 55 height 13
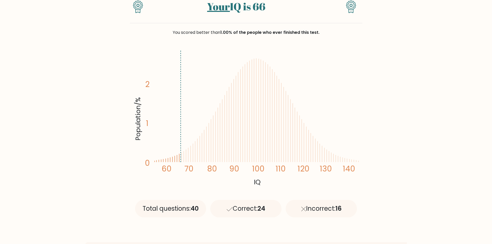
scroll to position [62, 0]
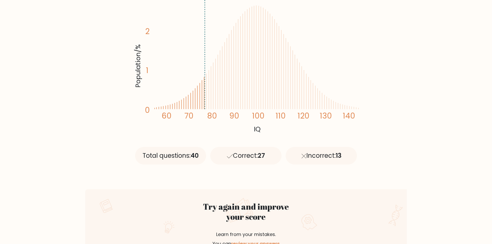
scroll to position [122, 0]
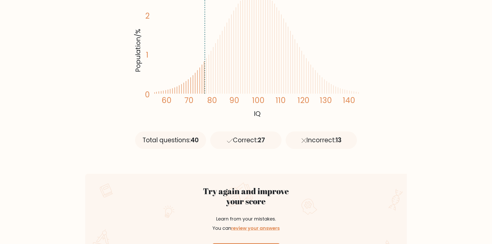
drag, startPoint x: 494, startPoint y: 35, endPoint x: 487, endPoint y: 53, distance: 19.6
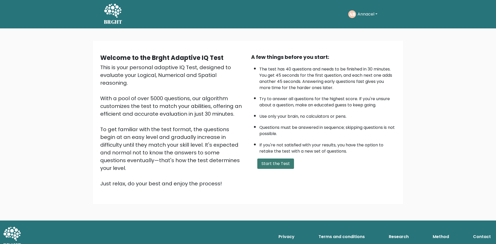
click at [269, 165] on button "Start the Test" at bounding box center [275, 164] width 37 height 10
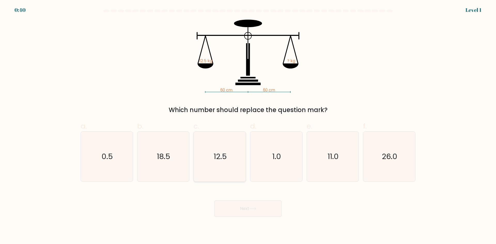
click at [222, 155] on text "12.5" at bounding box center [220, 156] width 13 height 10
click at [248, 126] on input "c. 12.5" at bounding box center [248, 123] width 0 height 3
radio input "true"
click at [261, 211] on button "Next" at bounding box center [248, 209] width 67 height 17
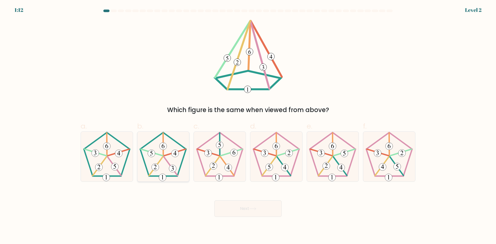
click at [158, 161] on icon at bounding box center [163, 157] width 50 height 50
click at [248, 126] on input "b." at bounding box center [248, 123] width 0 height 3
radio input "true"
click at [253, 212] on button "Next" at bounding box center [248, 209] width 67 height 17
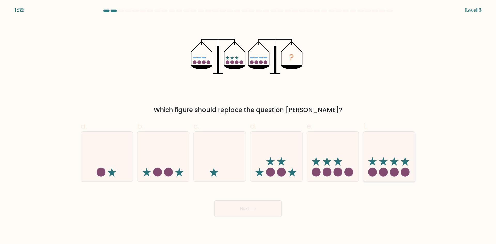
click at [386, 163] on icon at bounding box center [389, 156] width 52 height 43
click at [248, 126] on input "f." at bounding box center [248, 123] width 0 height 3
radio input "true"
click at [262, 208] on button "Next" at bounding box center [248, 209] width 67 height 17
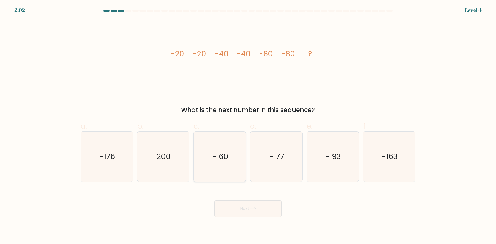
click at [217, 161] on text "-160" at bounding box center [220, 156] width 16 height 10
click at [248, 126] on input "c. -160" at bounding box center [248, 123] width 0 height 3
radio input "true"
click at [246, 211] on button "Next" at bounding box center [248, 209] width 67 height 17
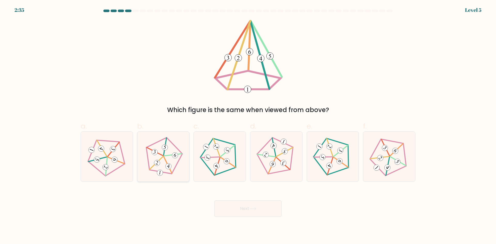
click at [155, 154] on 754 at bounding box center [154, 152] width 7 height 7
click at [248, 126] on input "b." at bounding box center [248, 123] width 0 height 3
radio input "true"
click at [257, 212] on button "Next" at bounding box center [248, 209] width 67 height 17
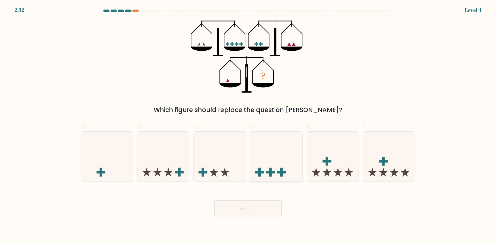
click at [262, 169] on icon at bounding box center [276, 156] width 52 height 43
click at [248, 126] on input "d." at bounding box center [248, 123] width 0 height 3
radio input "true"
click at [210, 148] on icon at bounding box center [220, 156] width 52 height 43
click at [248, 126] on input "c." at bounding box center [248, 123] width 0 height 3
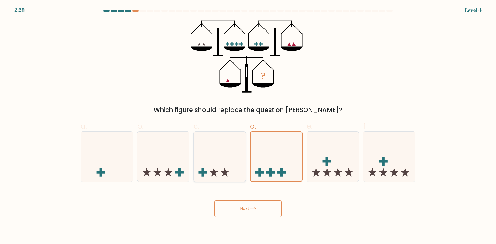
radio input "true"
click at [252, 211] on button "Next" at bounding box center [248, 209] width 67 height 17
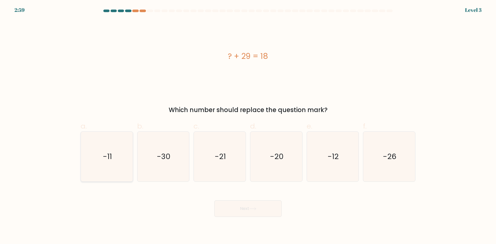
click at [120, 158] on icon "-11" at bounding box center [107, 157] width 50 height 50
click at [248, 126] on input "a. -11" at bounding box center [248, 123] width 0 height 3
radio input "true"
click at [242, 211] on button "Next" at bounding box center [248, 209] width 67 height 17
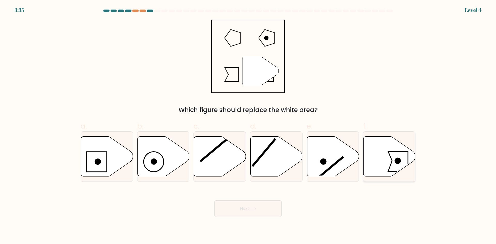
click at [397, 162] on circle at bounding box center [398, 161] width 6 height 6
click at [248, 126] on input "f." at bounding box center [248, 123] width 0 height 3
radio input "true"
click at [261, 211] on button "Next" at bounding box center [248, 209] width 67 height 17
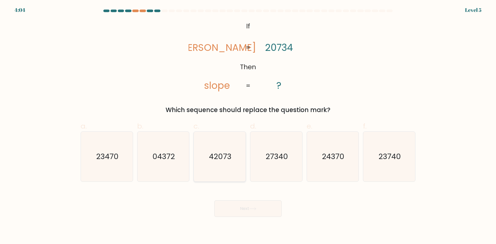
click at [221, 166] on icon "42073" at bounding box center [220, 157] width 50 height 50
click at [248, 126] on input "c. 42073" at bounding box center [248, 123] width 0 height 3
radio input "true"
click at [256, 210] on icon at bounding box center [252, 209] width 7 height 3
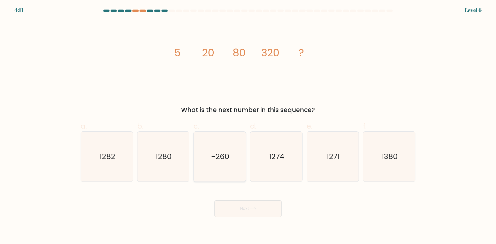
click at [231, 163] on icon "-260" at bounding box center [220, 157] width 50 height 50
click at [248, 126] on input "c. -260" at bounding box center [248, 123] width 0 height 3
radio input "true"
click at [179, 159] on icon "1280" at bounding box center [163, 157] width 50 height 50
click at [248, 126] on input "b. 1280" at bounding box center [248, 123] width 0 height 3
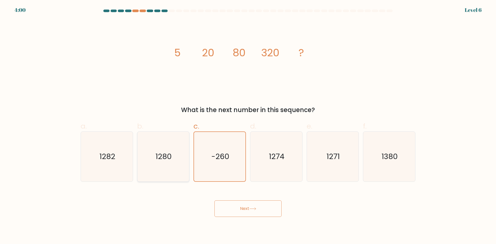
radio input "true"
click at [268, 206] on button "Next" at bounding box center [248, 209] width 67 height 17
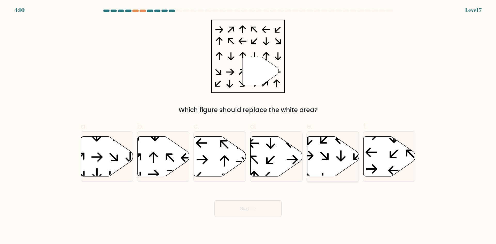
drag, startPoint x: 326, startPoint y: 160, endPoint x: 326, endPoint y: 162, distance: 2.6
click at [326, 160] on icon at bounding box center [333, 156] width 52 height 41
click at [248, 126] on input "e." at bounding box center [248, 123] width 0 height 3
radio input "true"
click at [262, 209] on button "Next" at bounding box center [248, 209] width 67 height 17
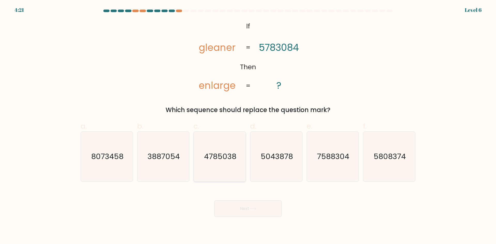
click at [198, 139] on icon "4785038" at bounding box center [220, 157] width 50 height 50
click at [248, 126] on input "c. 4785038" at bounding box center [248, 123] width 0 height 3
radio input "true"
click at [243, 207] on button "Next" at bounding box center [248, 209] width 67 height 17
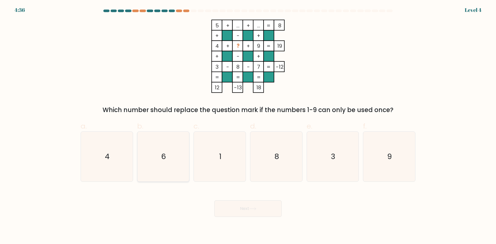
click at [159, 169] on icon "6" at bounding box center [163, 157] width 50 height 50
click at [248, 126] on input "b. 6" at bounding box center [248, 123] width 0 height 3
radio input "true"
click at [241, 213] on button "Next" at bounding box center [248, 209] width 67 height 17
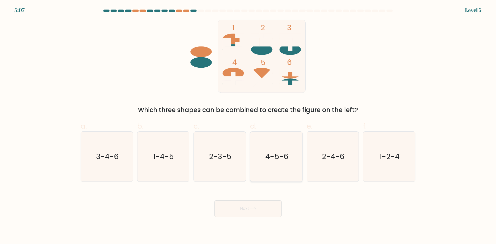
click at [265, 159] on icon "4-5-6" at bounding box center [276, 157] width 50 height 50
click at [248, 126] on input "d. 4-5-6" at bounding box center [248, 123] width 0 height 3
radio input "true"
click at [252, 209] on icon at bounding box center [252, 209] width 7 height 3
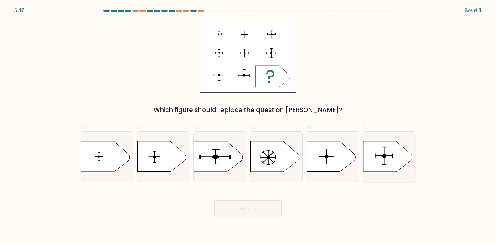
click at [385, 158] on circle at bounding box center [384, 156] width 4 height 4
click at [248, 126] on input "f." at bounding box center [248, 123] width 0 height 3
radio input "true"
click at [248, 208] on button "Next" at bounding box center [248, 209] width 67 height 17
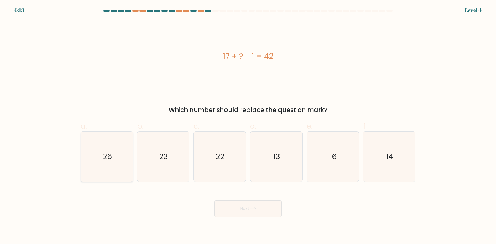
click at [110, 161] on text "26" at bounding box center [107, 156] width 9 height 10
click at [248, 126] on input "a. 26" at bounding box center [248, 123] width 0 height 3
radio input "true"
click at [240, 208] on button "Next" at bounding box center [248, 209] width 67 height 17
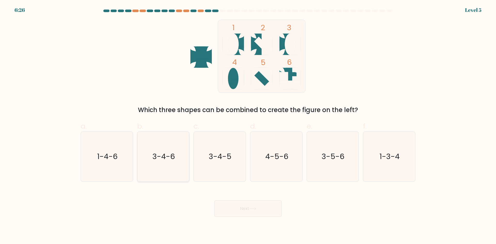
click at [166, 168] on icon "3-4-6" at bounding box center [163, 157] width 50 height 50
click at [248, 126] on input "b. 3-4-6" at bounding box center [248, 123] width 0 height 3
radio input "true"
click at [252, 209] on icon at bounding box center [252, 209] width 7 height 3
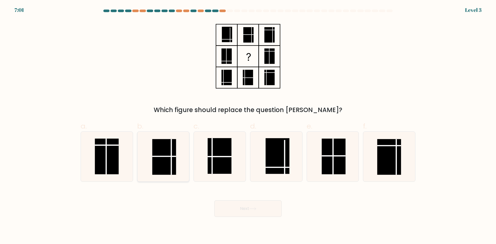
click at [164, 173] on rect at bounding box center [164, 157] width 24 height 36
click at [248, 126] on input "b." at bounding box center [248, 123] width 0 height 3
radio input "true"
click at [247, 213] on button "Next" at bounding box center [248, 209] width 67 height 17
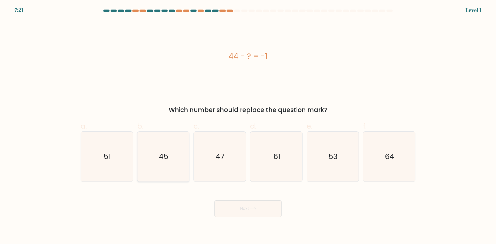
click at [167, 164] on icon "45" at bounding box center [163, 157] width 50 height 50
click at [248, 126] on input "b. 45" at bounding box center [248, 123] width 0 height 3
radio input "true"
click at [260, 210] on button "Next" at bounding box center [248, 209] width 67 height 17
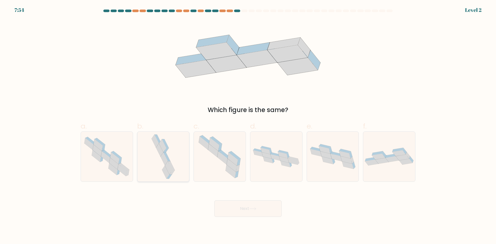
drag, startPoint x: 159, startPoint y: 159, endPoint x: 163, endPoint y: 166, distance: 7.7
click at [160, 159] on icon at bounding box center [163, 157] width 26 height 50
click at [248, 126] on input "b." at bounding box center [248, 123] width 0 height 3
radio input "true"
click at [243, 213] on button "Next" at bounding box center [248, 209] width 67 height 17
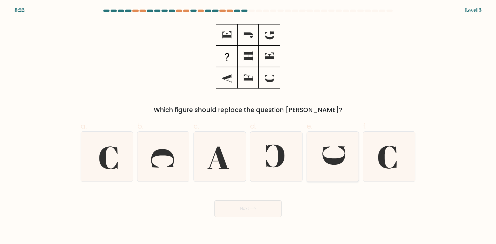
click at [336, 178] on icon at bounding box center [333, 157] width 50 height 50
click at [248, 126] on input "e." at bounding box center [248, 123] width 0 height 3
radio input "true"
click at [241, 204] on button "Next" at bounding box center [248, 209] width 67 height 17
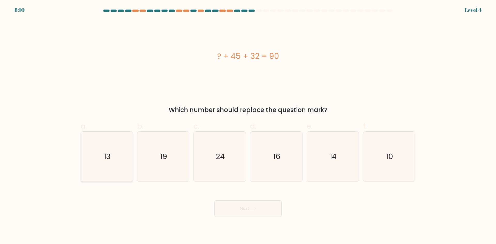
click at [116, 154] on icon "13" at bounding box center [107, 157] width 50 height 50
click at [248, 126] on input "a. 13" at bounding box center [248, 123] width 0 height 3
radio input "true"
click at [245, 212] on button "Next" at bounding box center [248, 209] width 67 height 17
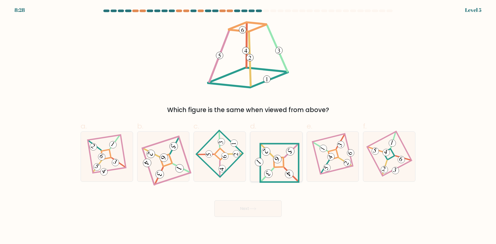
click at [281, 163] on icon at bounding box center [276, 157] width 46 height 40
click at [248, 126] on input "d." at bounding box center [248, 123] width 0 height 3
radio input "true"
click at [253, 208] on icon at bounding box center [252, 209] width 7 height 3
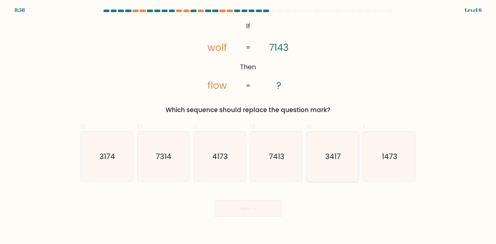
click at [342, 157] on icon "3417" at bounding box center [333, 157] width 50 height 50
click at [248, 126] on input "e. 3417" at bounding box center [248, 123] width 0 height 3
radio input "true"
click at [251, 205] on button "Next" at bounding box center [248, 209] width 67 height 17
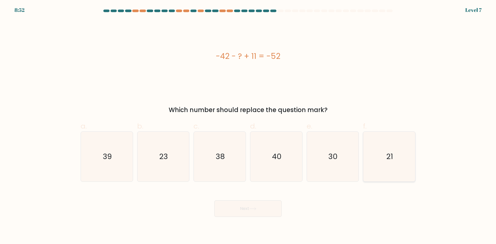
click at [400, 164] on icon "21" at bounding box center [389, 157] width 50 height 50
click at [248, 126] on input "f. 21" at bounding box center [248, 123] width 0 height 3
radio input "true"
click at [245, 206] on button "Next" at bounding box center [248, 209] width 67 height 17
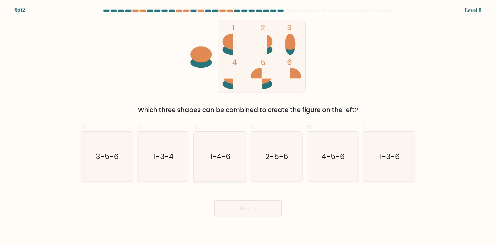
click at [212, 165] on icon "1-4-6" at bounding box center [220, 157] width 50 height 50
click at [248, 126] on input "c. 1-4-6" at bounding box center [248, 123] width 0 height 3
radio input "true"
click at [167, 164] on icon "1-3-4" at bounding box center [163, 157] width 50 height 50
click at [248, 126] on input "b. 1-3-4" at bounding box center [248, 123] width 0 height 3
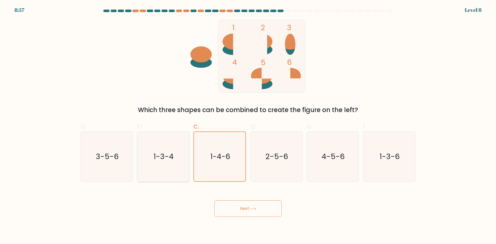
radio input "true"
click at [249, 212] on button "Next" at bounding box center [248, 209] width 67 height 17
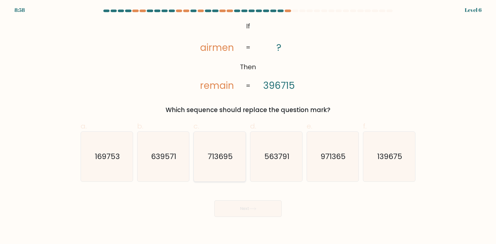
click at [212, 160] on text "713695" at bounding box center [220, 156] width 25 height 10
click at [248, 126] on input "c. 713695" at bounding box center [248, 123] width 0 height 3
radio input "true"
click at [251, 212] on button "Next" at bounding box center [248, 209] width 67 height 17
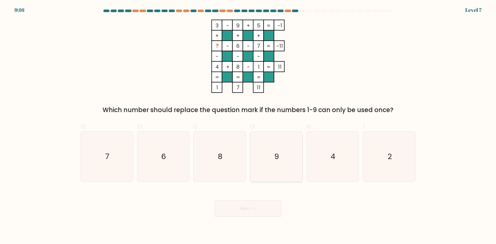
drag, startPoint x: 286, startPoint y: 161, endPoint x: 284, endPoint y: 159, distance: 3.3
click at [286, 161] on icon "9" at bounding box center [276, 157] width 50 height 50
click at [248, 126] on input "d. 9" at bounding box center [248, 123] width 0 height 3
radio input "true"
click at [266, 211] on button "Next" at bounding box center [248, 209] width 67 height 17
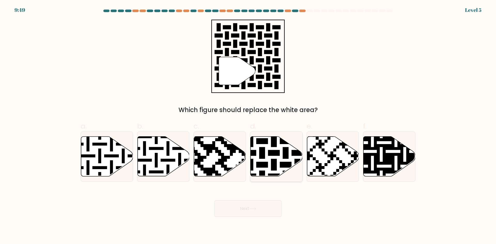
click at [265, 161] on icon at bounding box center [277, 157] width 52 height 40
click at [248, 126] on input "d." at bounding box center [248, 123] width 0 height 3
radio input "true"
click at [252, 212] on button "Next" at bounding box center [248, 209] width 67 height 17
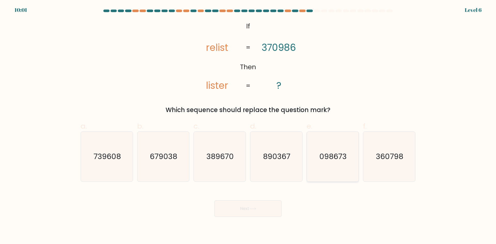
click at [338, 160] on text "098673" at bounding box center [333, 156] width 27 height 10
click at [248, 126] on input "e. 098673" at bounding box center [248, 123] width 0 height 3
radio input "true"
click at [249, 206] on button "Next" at bounding box center [248, 209] width 67 height 17
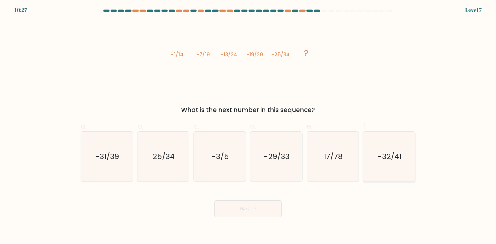
click at [399, 167] on icon "-32/41" at bounding box center [389, 157] width 50 height 50
click at [248, 126] on input "f. -32/41" at bounding box center [248, 123] width 0 height 3
radio input "true"
click at [252, 208] on icon at bounding box center [252, 209] width 7 height 3
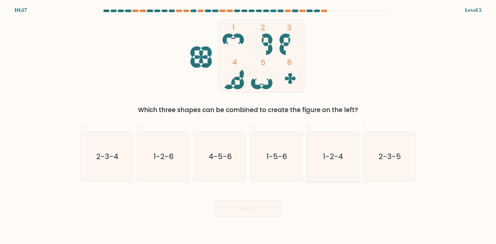
click at [339, 169] on icon "1-2-4" at bounding box center [333, 157] width 50 height 50
click at [248, 126] on input "e. 1-2-4" at bounding box center [248, 123] width 0 height 3
radio input "true"
click at [270, 209] on button "Next" at bounding box center [248, 209] width 67 height 17
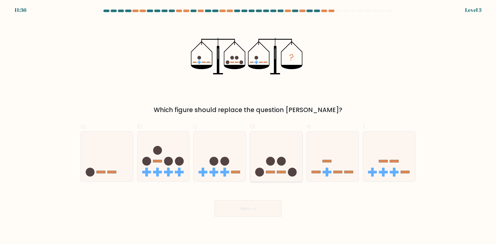
click at [273, 165] on icon at bounding box center [276, 156] width 52 height 43
click at [248, 126] on input "d." at bounding box center [248, 123] width 0 height 3
radio input "true"
click at [249, 213] on button "Next" at bounding box center [248, 209] width 67 height 17
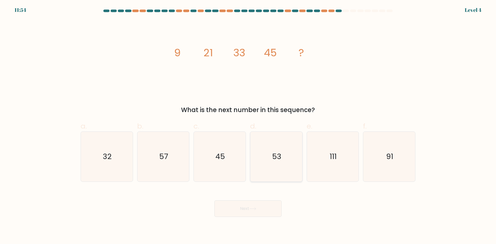
click at [282, 168] on icon "53" at bounding box center [276, 157] width 50 height 50
click at [248, 126] on input "d. 53" at bounding box center [248, 123] width 0 height 3
radio input "true"
click at [248, 208] on button "Next" at bounding box center [248, 209] width 67 height 17
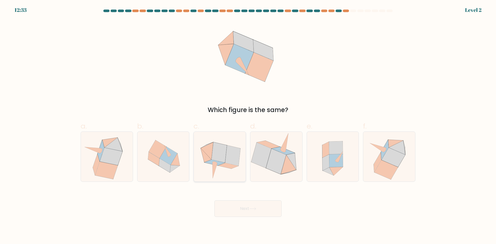
click at [231, 166] on icon at bounding box center [228, 166] width 20 height 6
click at [248, 126] on input "c." at bounding box center [248, 123] width 0 height 3
radio input "true"
click at [242, 212] on button "Next" at bounding box center [248, 209] width 67 height 17
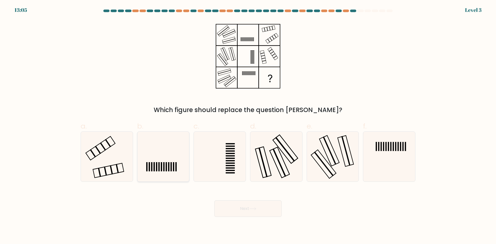
click at [173, 175] on icon at bounding box center [163, 157] width 50 height 50
click at [248, 126] on input "b." at bounding box center [248, 123] width 0 height 3
radio input "true"
click at [111, 156] on icon at bounding box center [107, 157] width 50 height 50
click at [248, 126] on input "a." at bounding box center [248, 123] width 0 height 3
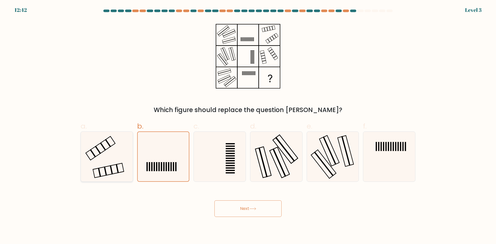
radio input "true"
click at [252, 210] on icon at bounding box center [252, 209] width 7 height 3
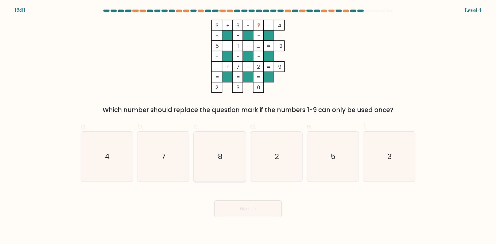
click at [220, 156] on text "8" at bounding box center [220, 156] width 5 height 10
click at [248, 126] on input "c. 8" at bounding box center [248, 123] width 0 height 3
radio input "true"
click at [257, 207] on button "Next" at bounding box center [248, 209] width 67 height 17
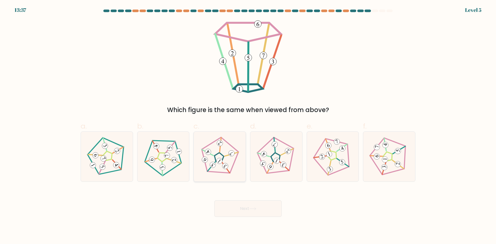
click at [226, 173] on 141 at bounding box center [218, 158] width 50 height 50
click at [248, 126] on input "c." at bounding box center [248, 123] width 0 height 3
radio input "true"
click at [243, 209] on button "Next" at bounding box center [248, 209] width 67 height 17
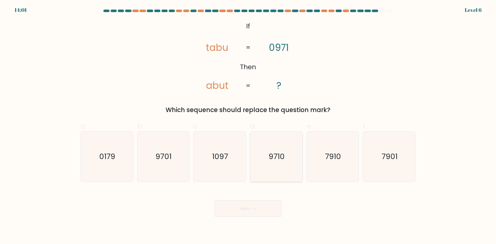
click at [263, 163] on icon "9710" at bounding box center [276, 157] width 50 height 50
click at [248, 126] on input "d. 9710" at bounding box center [248, 123] width 0 height 3
radio input "true"
click at [249, 210] on button "Next" at bounding box center [248, 209] width 67 height 17
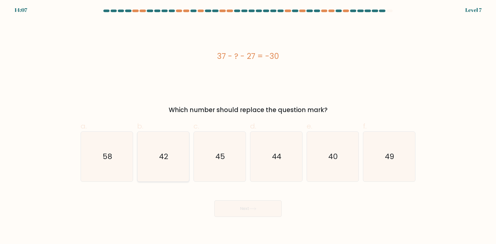
click at [174, 163] on icon "42" at bounding box center [163, 157] width 50 height 50
click at [248, 126] on input "b. 42" at bounding box center [248, 123] width 0 height 3
radio input "true"
click at [246, 207] on button "Next" at bounding box center [248, 209] width 67 height 17
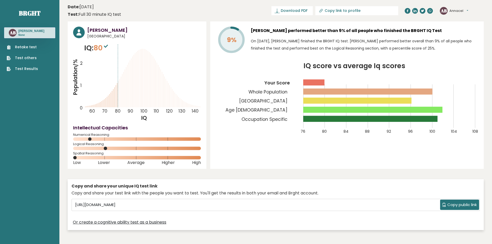
click at [308, 9] on span "Download PDF" at bounding box center [294, 10] width 27 height 5
click at [456, 205] on span "Copy public link" at bounding box center [462, 205] width 29 height 6
click at [369, 12] on input "Copy link to profile" at bounding box center [360, 11] width 70 height 4
type input "https://brght.org/profile/annacel-baura/?utm_source=share&utm_medium=copy&utm_c…"
click at [449, 10] on div "AB Annacel Dashboard Profile Settings Logout" at bounding box center [454, 11] width 28 height 8
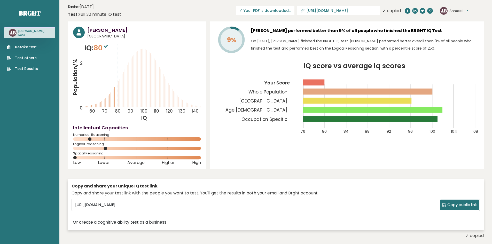
click at [442, 10] on text "AB" at bounding box center [444, 10] width 6 height 6
